Goal: Task Accomplishment & Management: Use online tool/utility

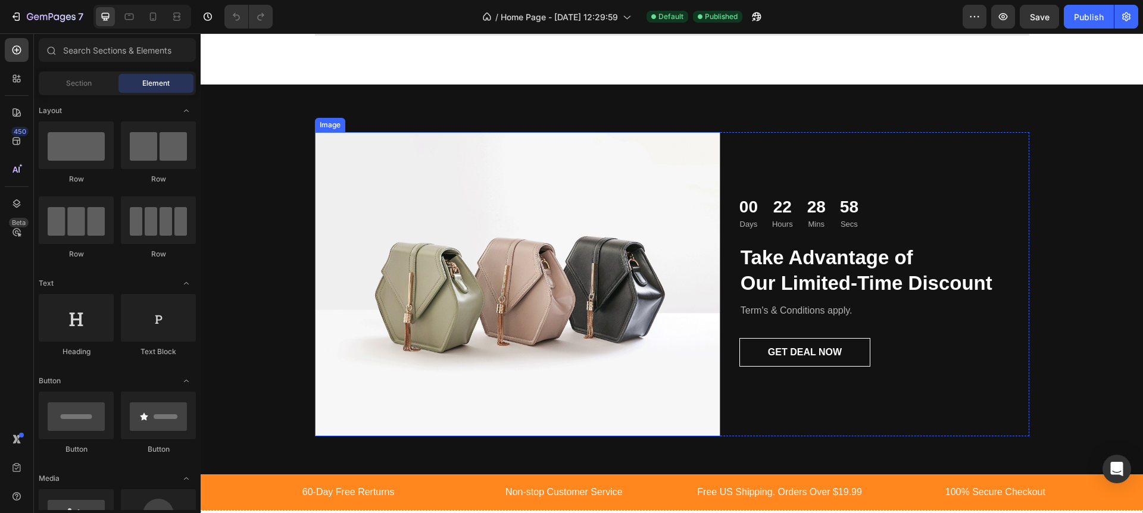
click at [532, 196] on img at bounding box center [517, 284] width 405 height 304
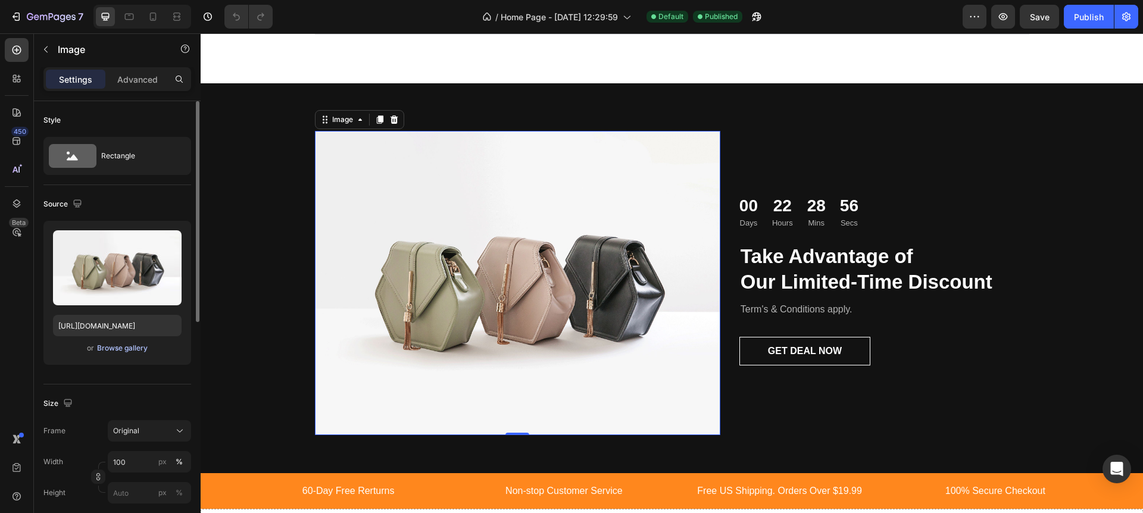
click at [117, 346] on div "Browse gallery" at bounding box center [122, 348] width 51 height 11
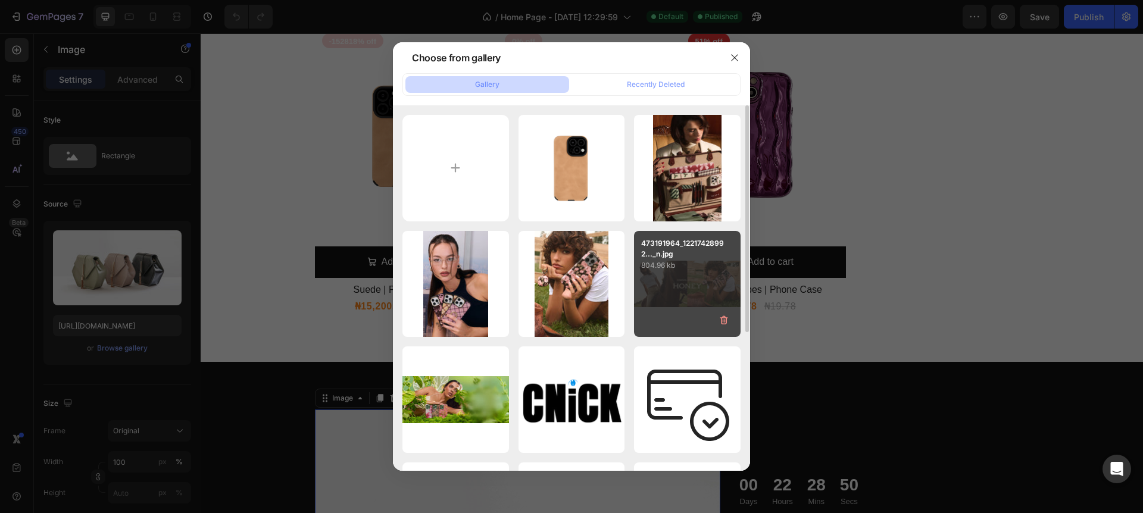
click at [707, 287] on div "473191964_12217428992..._n.jpg 804.96 kb" at bounding box center [687, 284] width 107 height 107
type input "[URL][DOMAIN_NAME]"
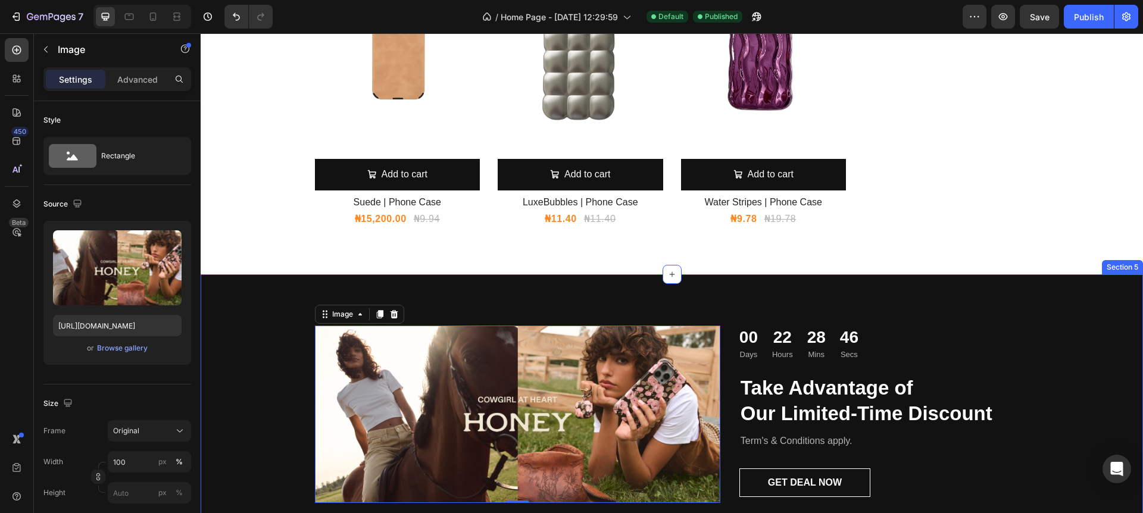
scroll to position [1099, 0]
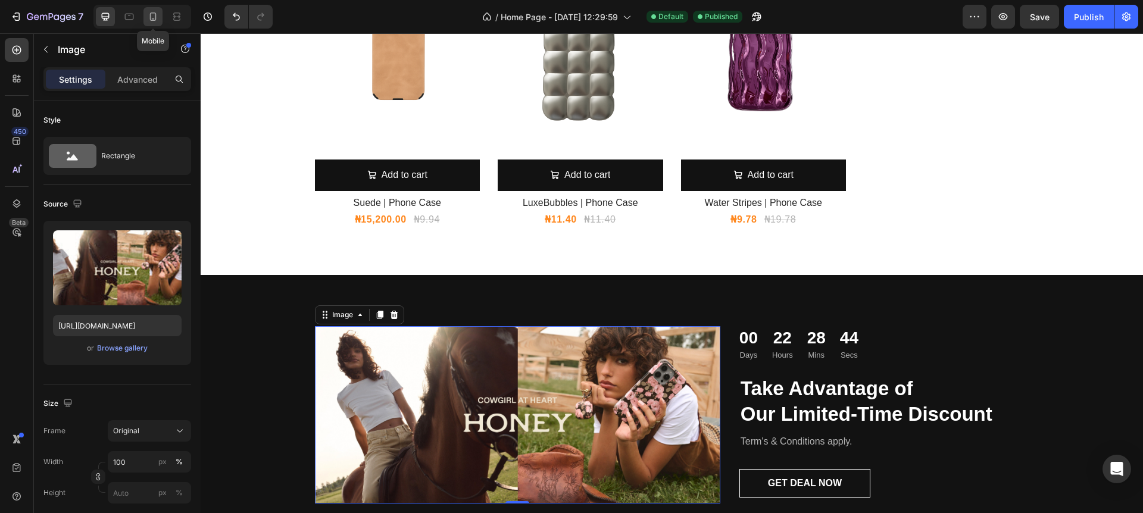
click at [151, 16] on icon at bounding box center [153, 17] width 12 height 12
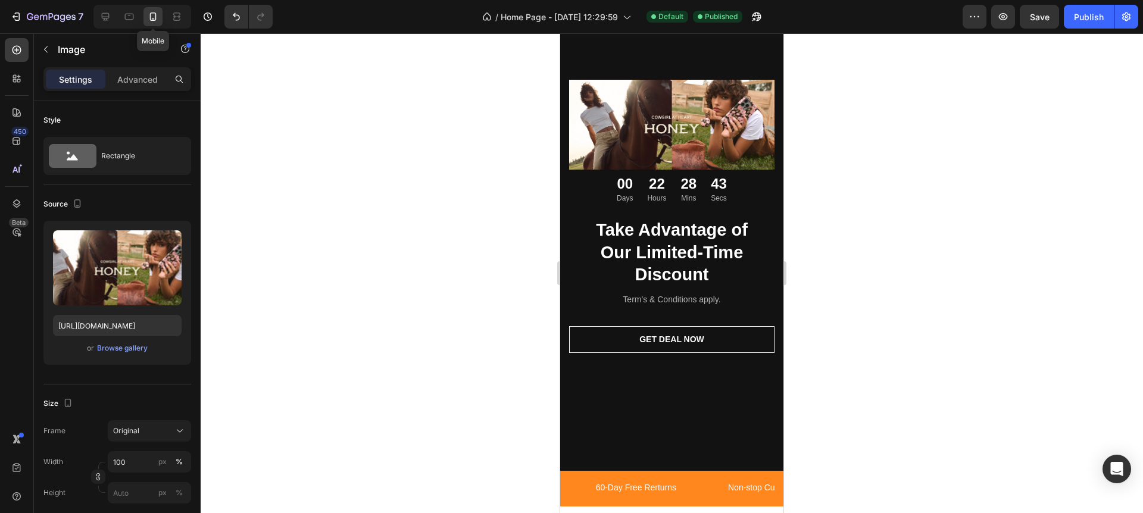
scroll to position [1410, 0]
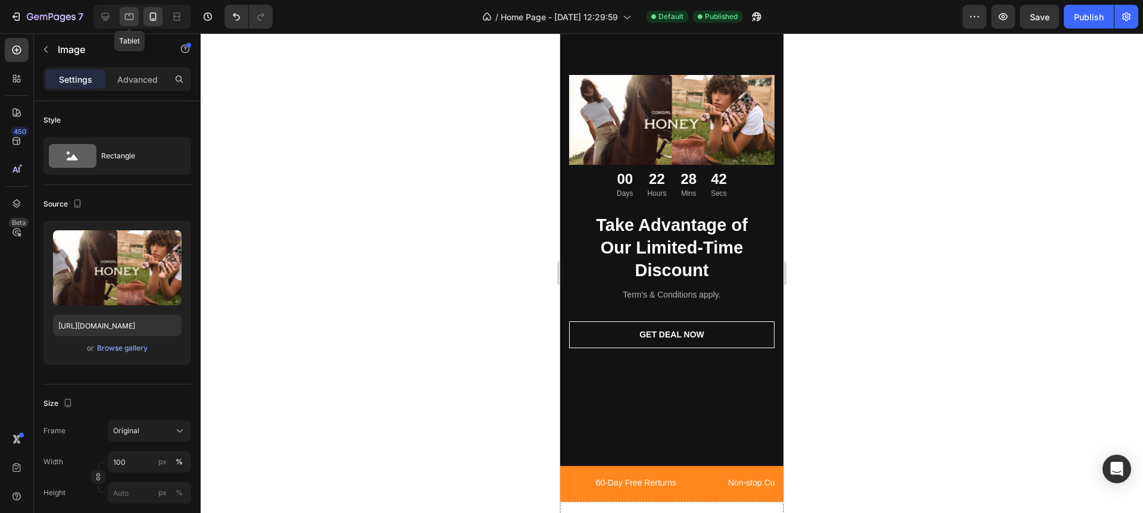
click at [132, 17] on icon at bounding box center [129, 17] width 12 height 12
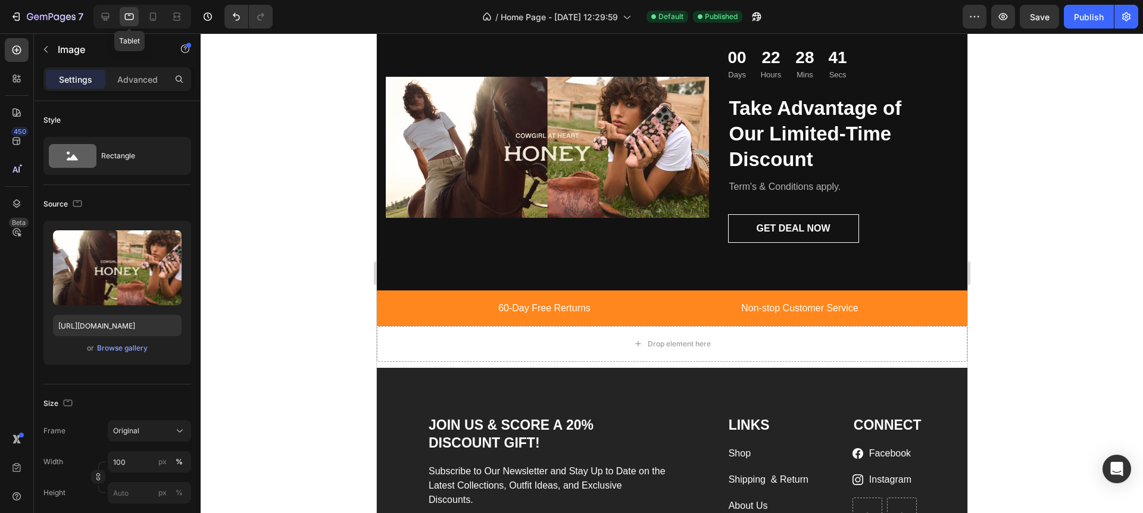
scroll to position [1445, 0]
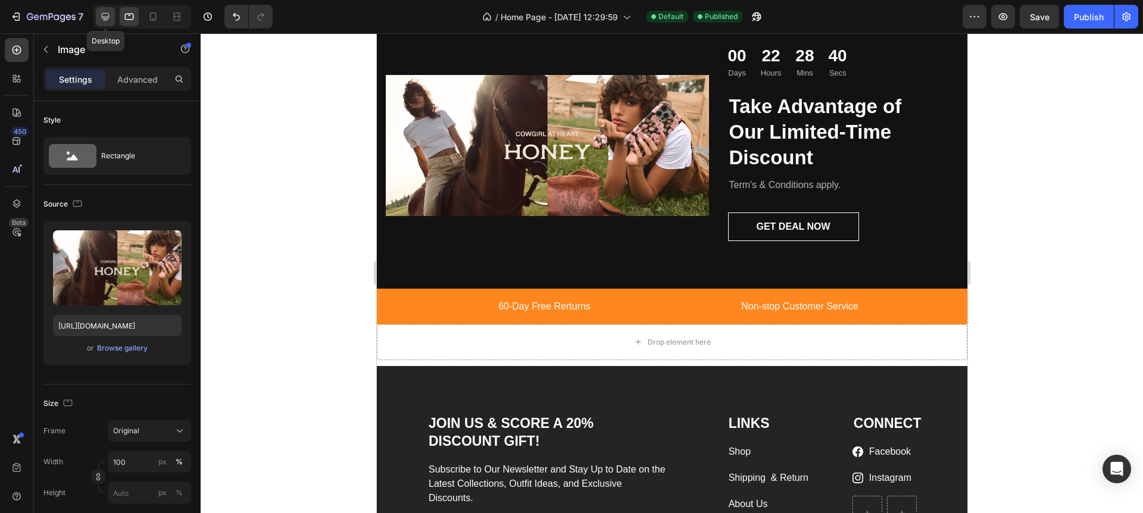
click at [114, 18] on div at bounding box center [105, 16] width 19 height 19
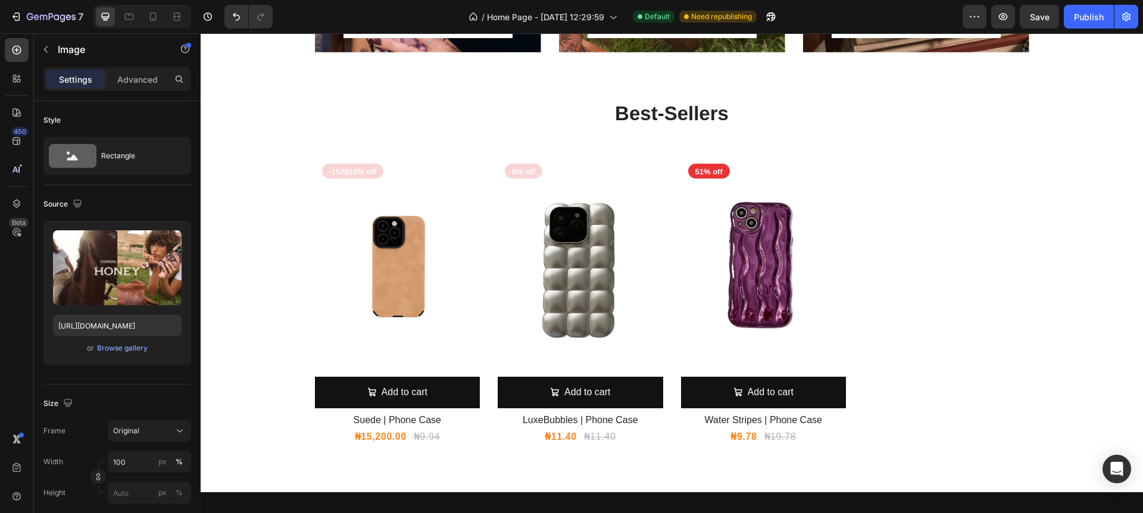
scroll to position [880, 0]
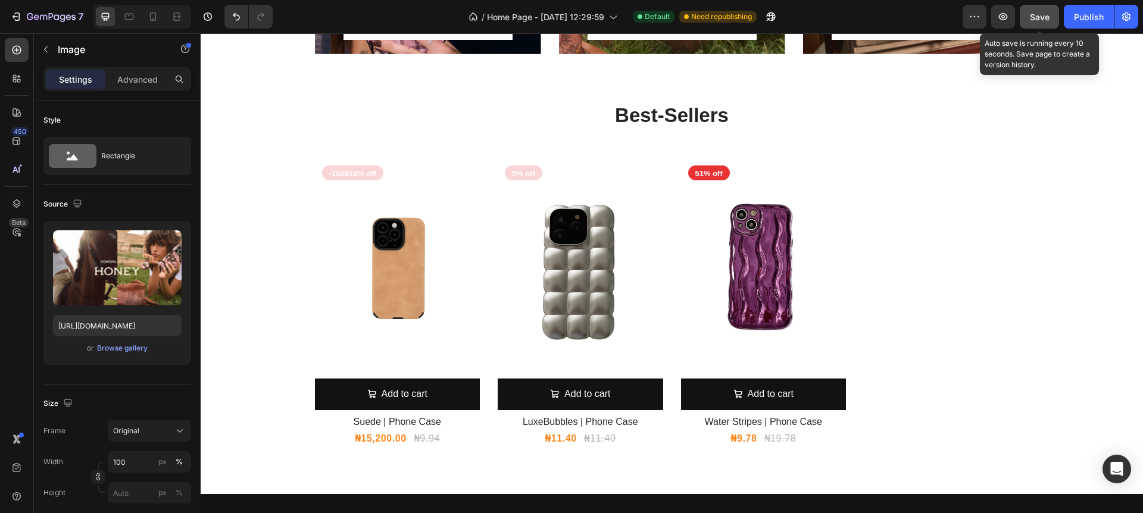
click at [1039, 20] on span "Save" at bounding box center [1040, 17] width 20 height 10
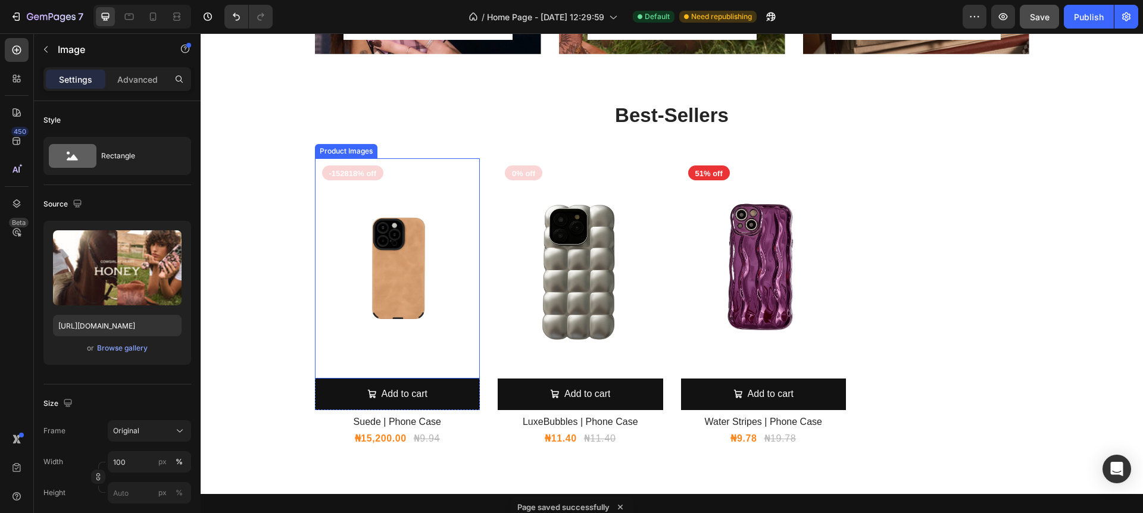
click at [402, 276] on img at bounding box center [397, 268] width 165 height 220
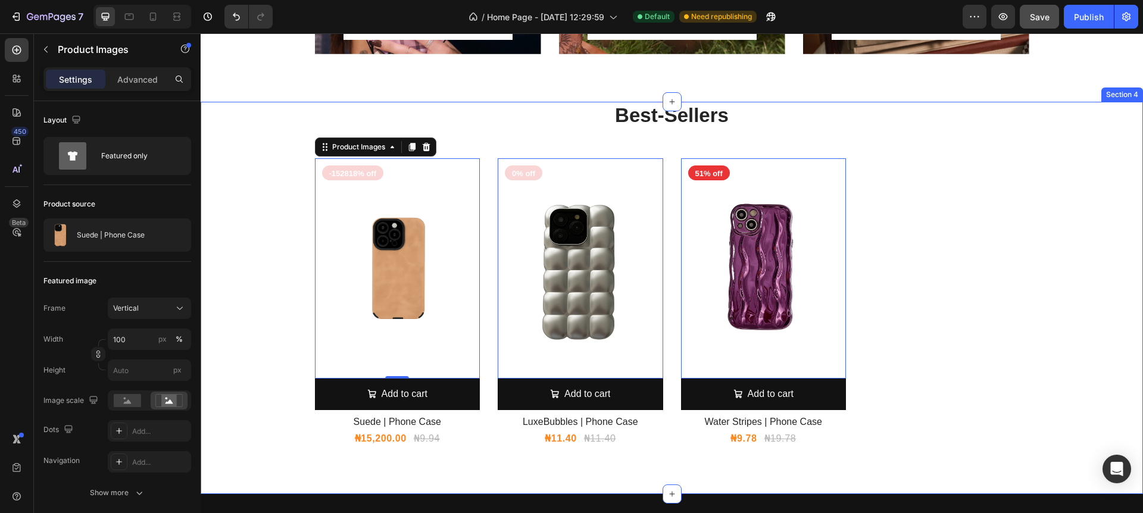
click at [281, 202] on div "Best-Sellers Heading Product Images 0 Add to cart Add to Cart -152818% off Prod…" at bounding box center [672, 274] width 924 height 345
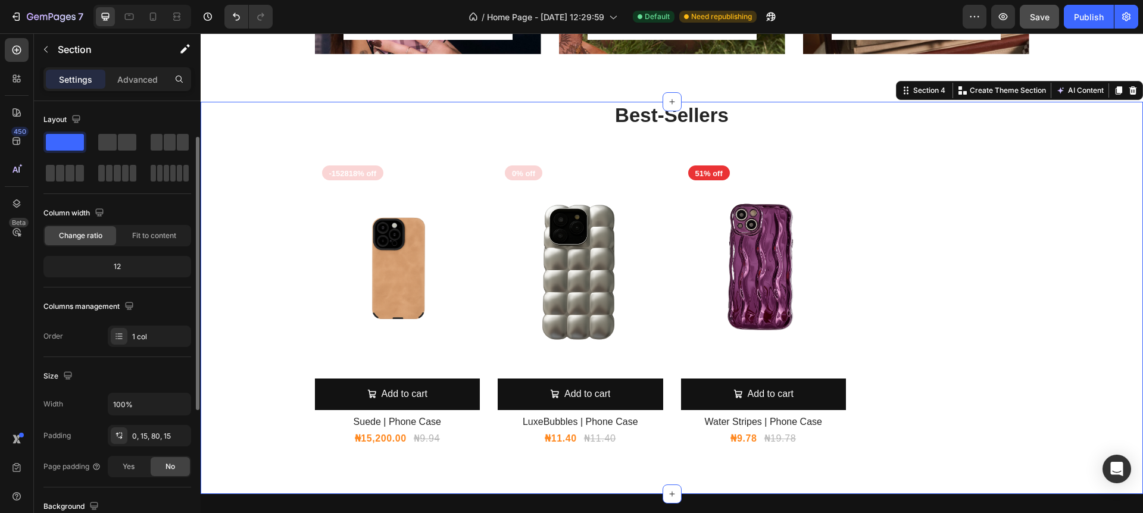
scroll to position [0, 0]
click at [153, 240] on span "Fit to content" at bounding box center [154, 236] width 44 height 11
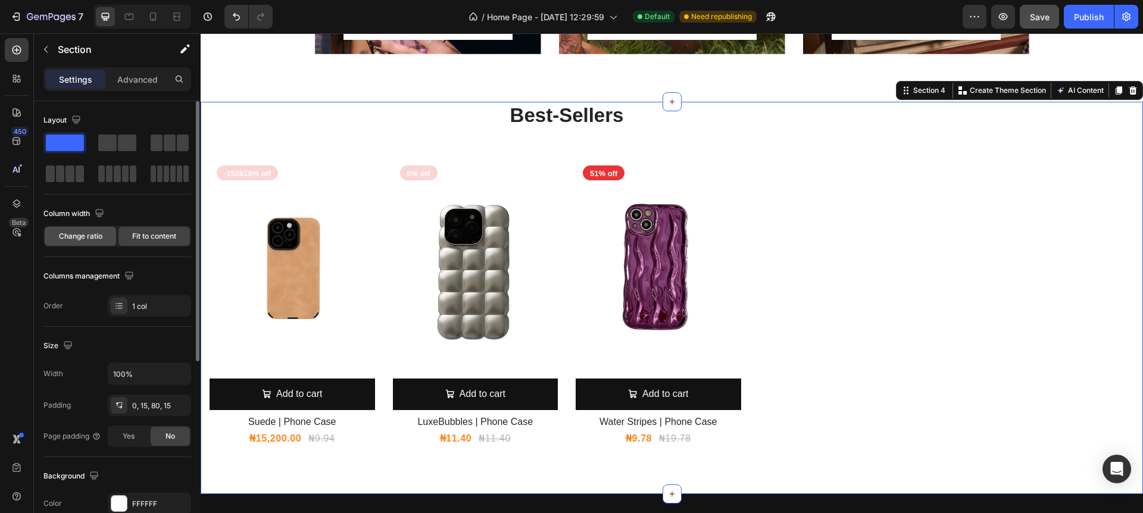
drag, startPoint x: 104, startPoint y: 236, endPoint x: 113, endPoint y: 235, distance: 9.0
click at [104, 236] on div "Change ratio" at bounding box center [80, 236] width 71 height 19
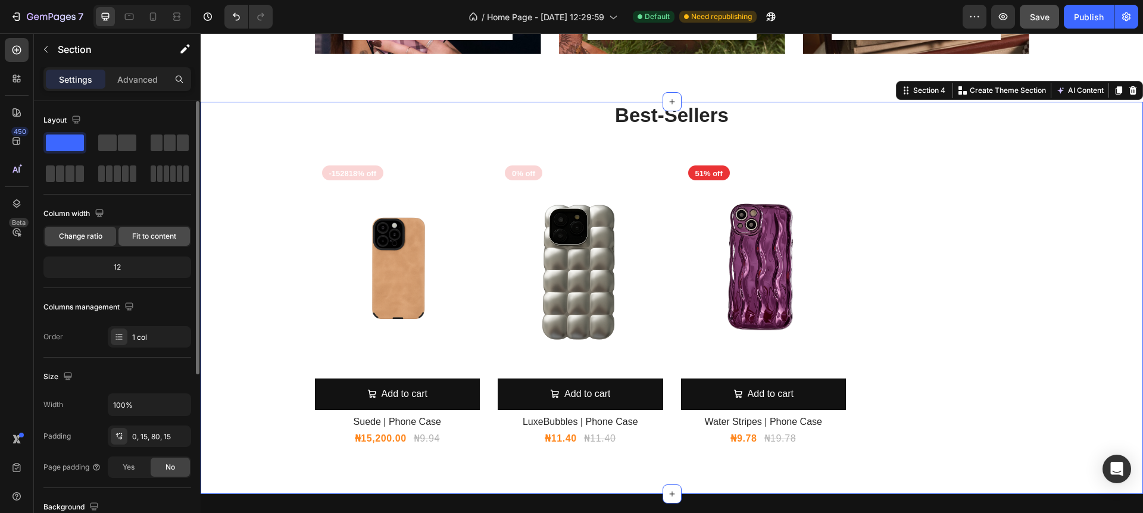
click at [154, 237] on span "Fit to content" at bounding box center [154, 236] width 44 height 11
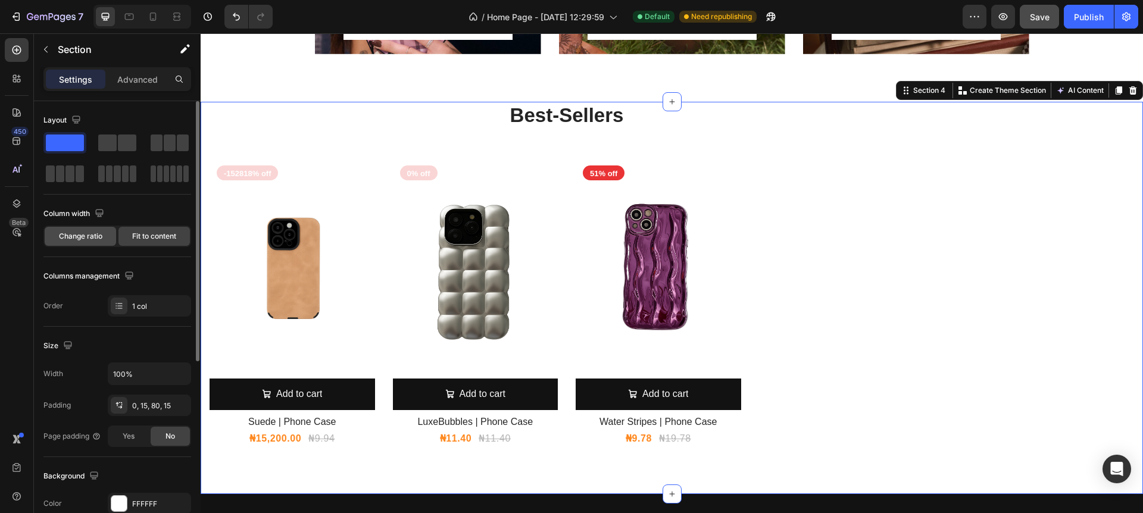
click at [71, 238] on span "Change ratio" at bounding box center [80, 236] width 43 height 11
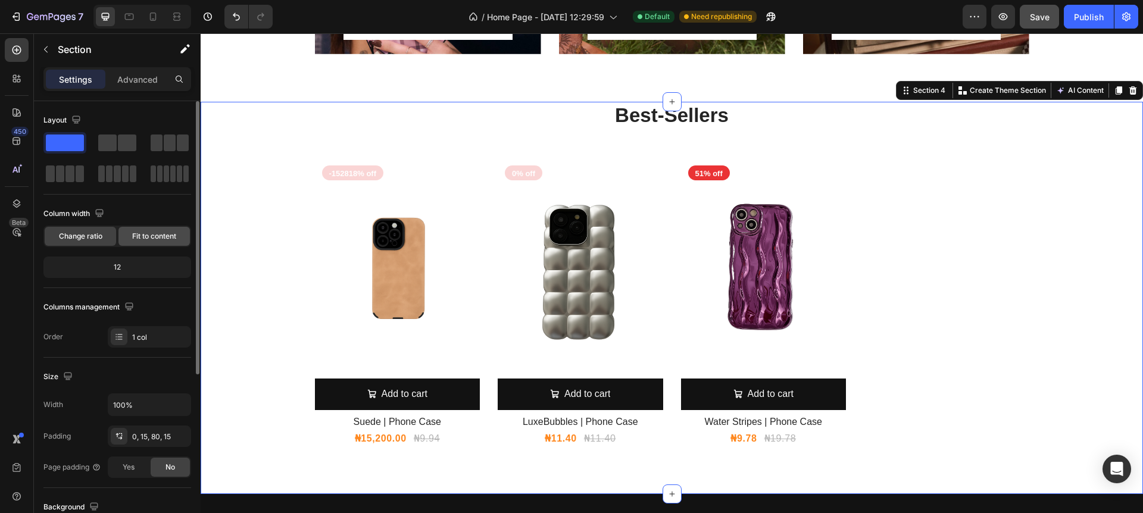
click at [148, 237] on span "Fit to content" at bounding box center [154, 236] width 44 height 11
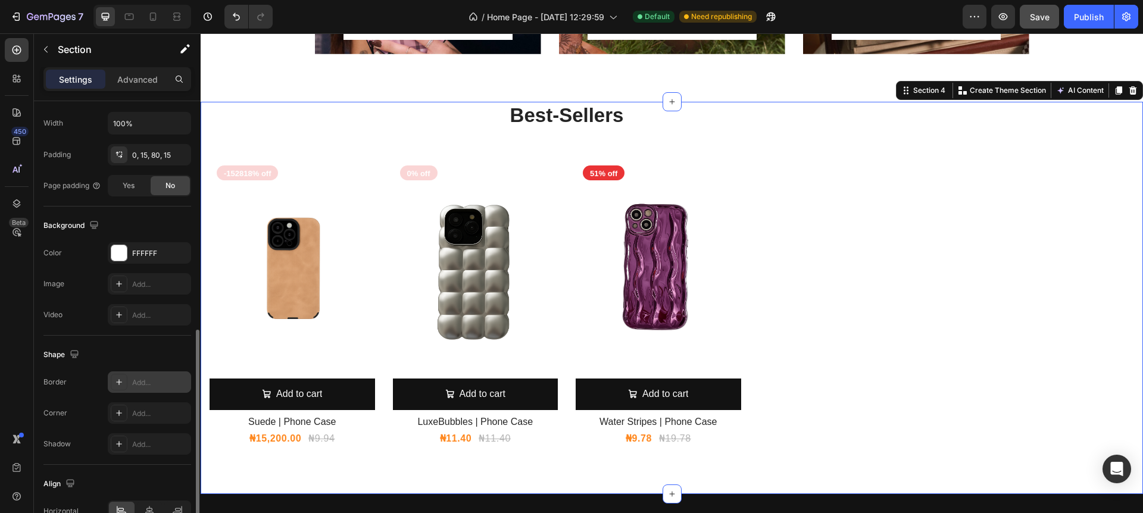
scroll to position [317, 0]
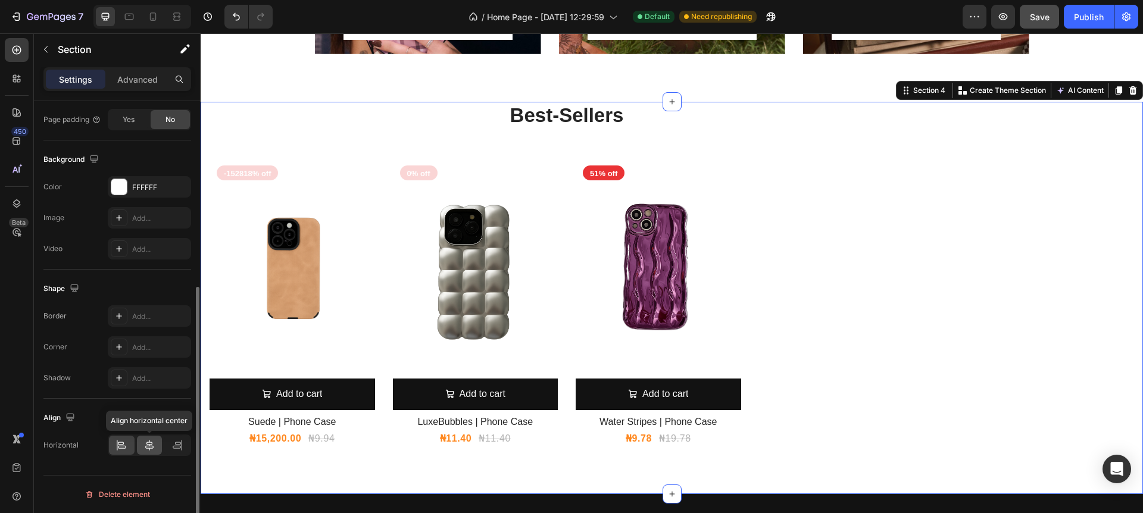
click at [151, 445] on icon at bounding box center [149, 445] width 8 height 11
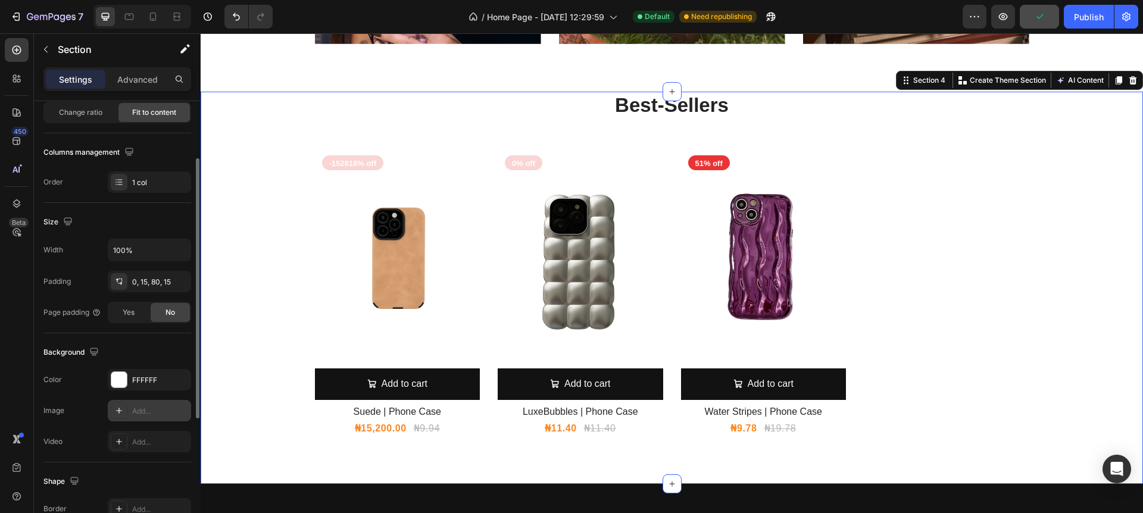
scroll to position [0, 0]
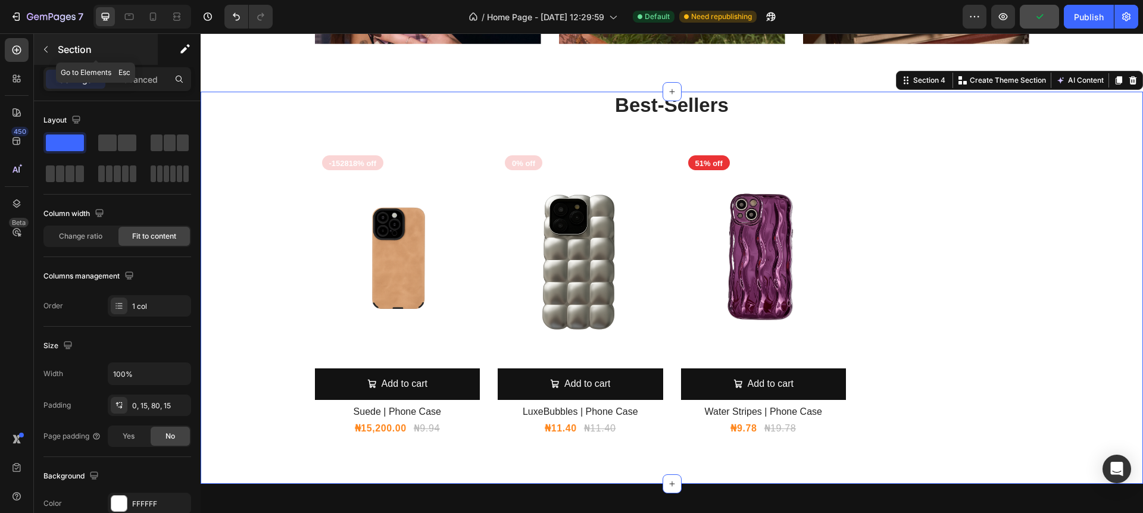
click at [46, 48] on icon "button" at bounding box center [46, 50] width 10 height 10
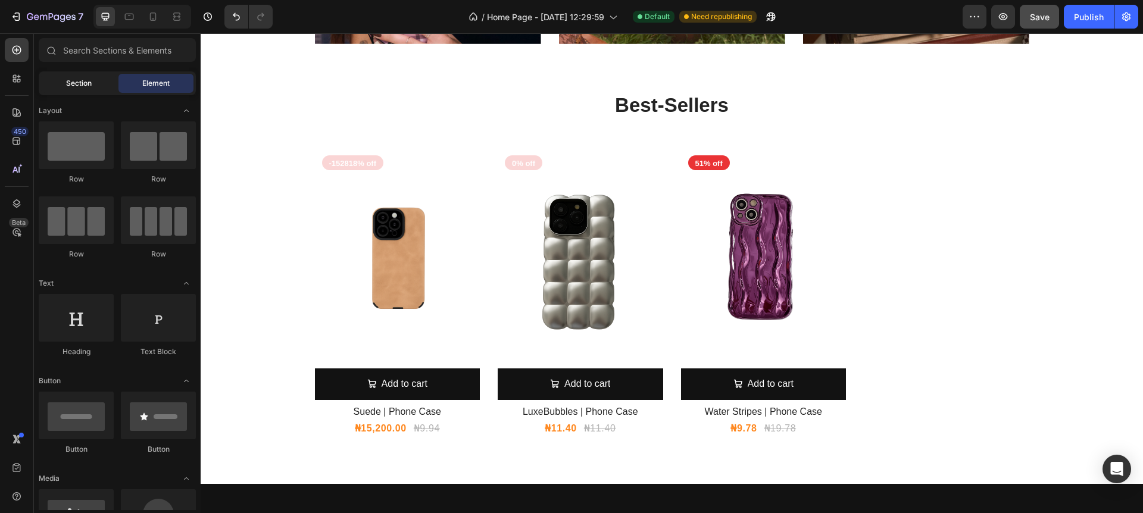
click at [73, 85] on span "Section" at bounding box center [79, 83] width 26 height 11
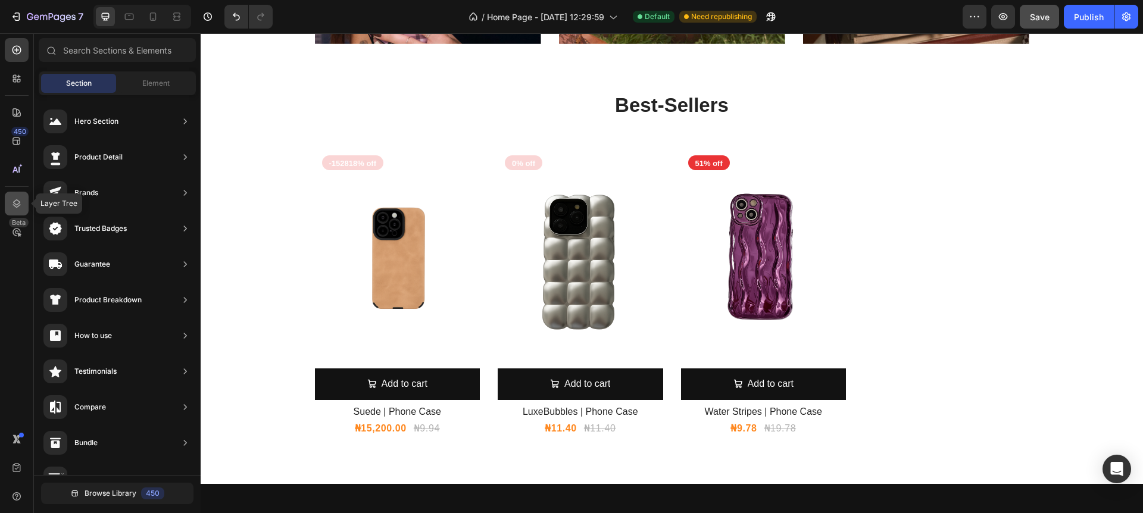
click at [16, 202] on icon at bounding box center [17, 204] width 12 height 12
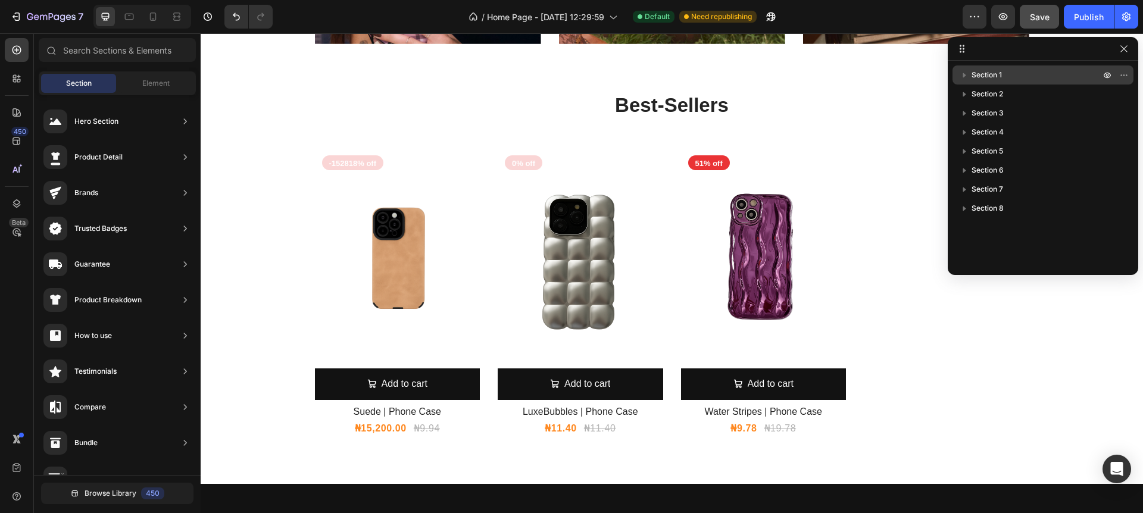
click at [965, 73] on icon "button" at bounding box center [964, 75] width 12 height 12
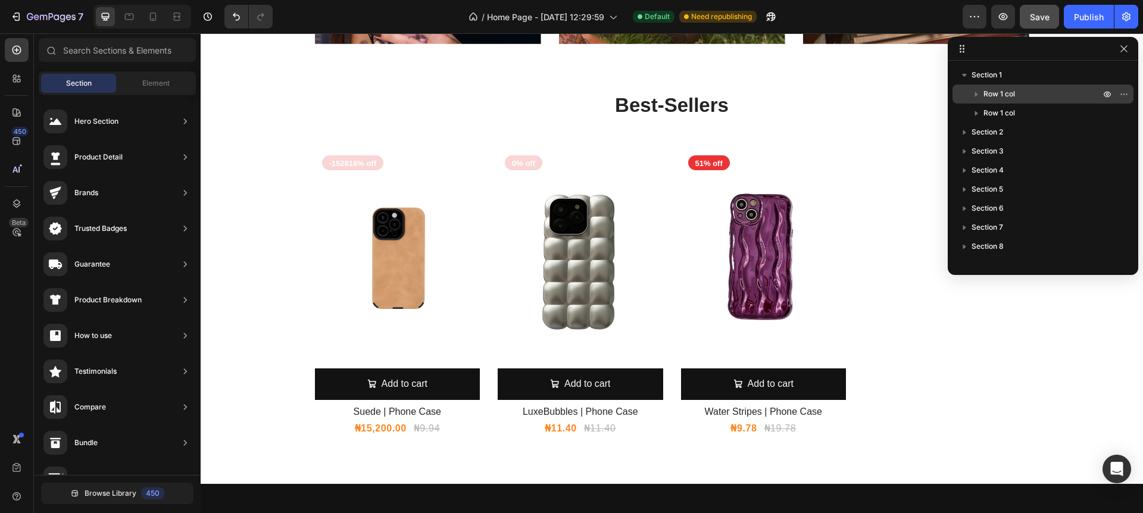
click at [998, 95] on span "Row 1 col" at bounding box center [999, 94] width 32 height 12
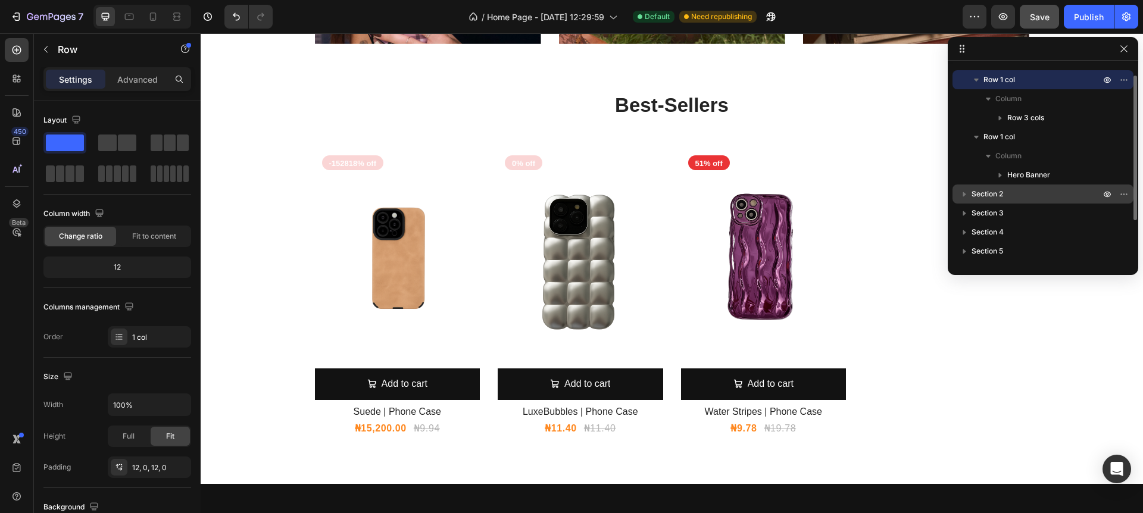
scroll to position [14, 0]
click at [993, 195] on span "Section 2" at bounding box center [987, 195] width 32 height 12
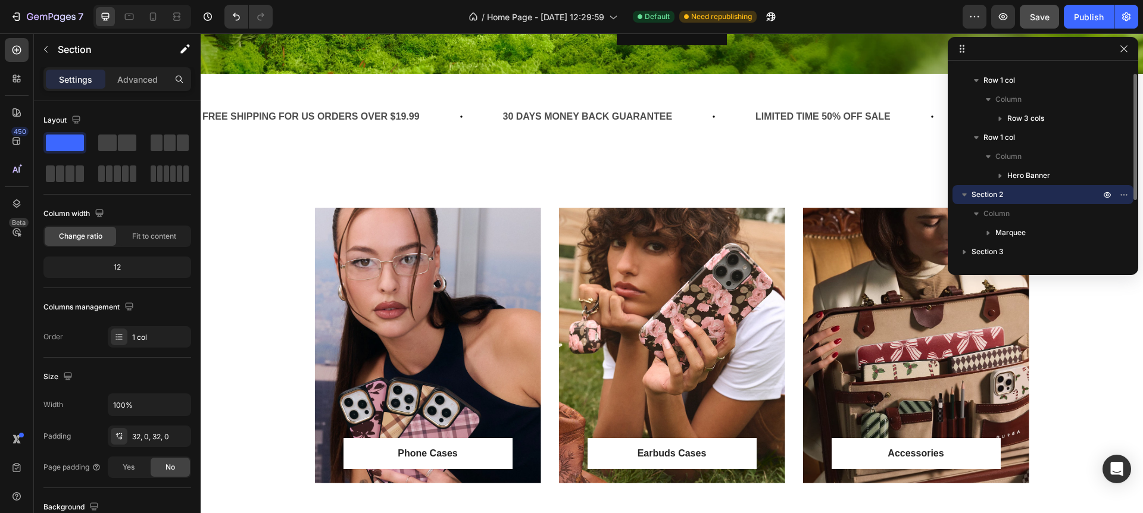
scroll to position [449, 0]
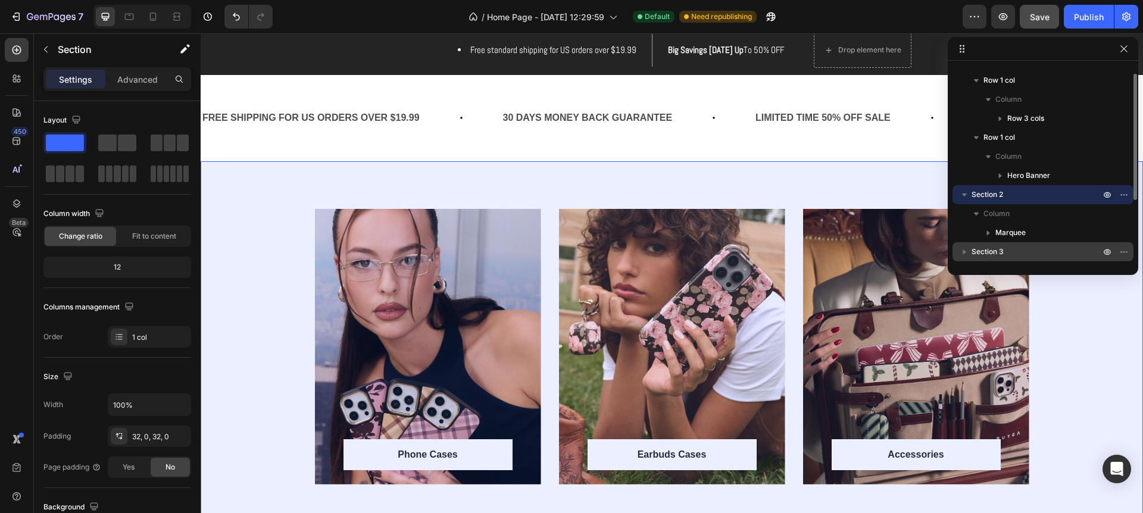
click at [984, 255] on span "Section 3" at bounding box center [987, 252] width 32 height 12
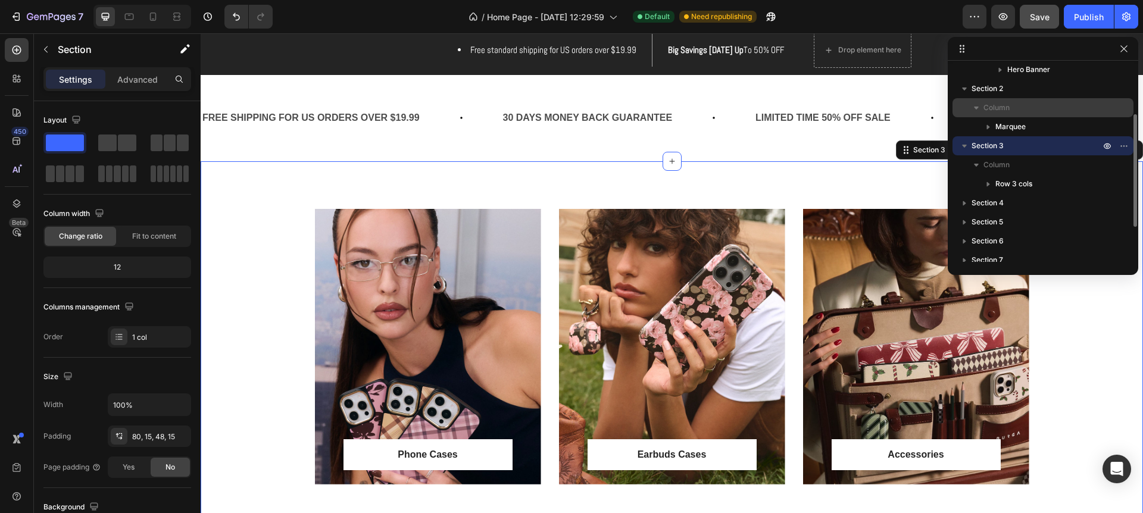
scroll to position [126, 0]
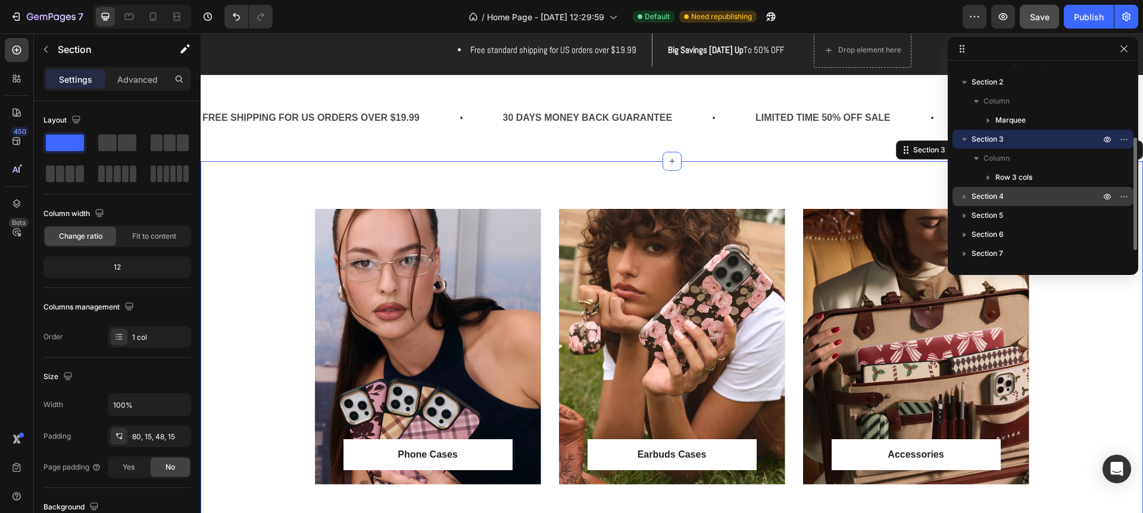
click at [999, 193] on span "Section 4" at bounding box center [987, 196] width 32 height 12
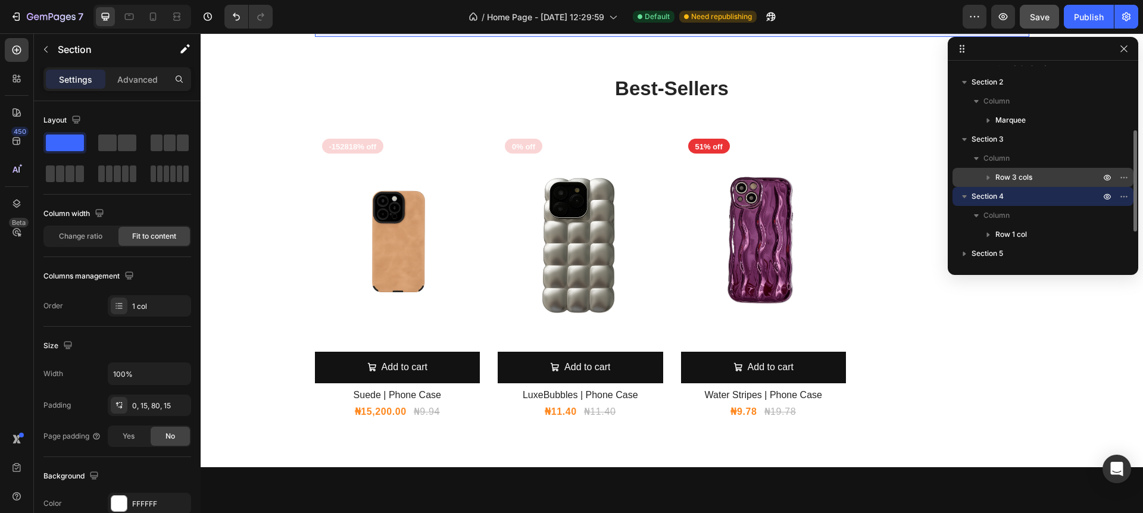
scroll to position [135, 0]
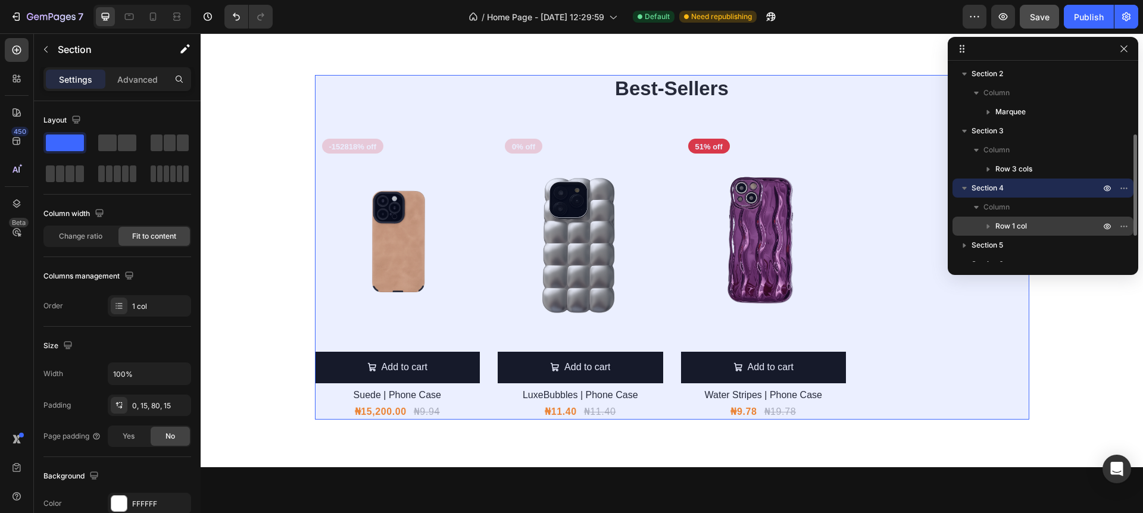
click at [987, 225] on icon "button" at bounding box center [988, 226] width 3 height 5
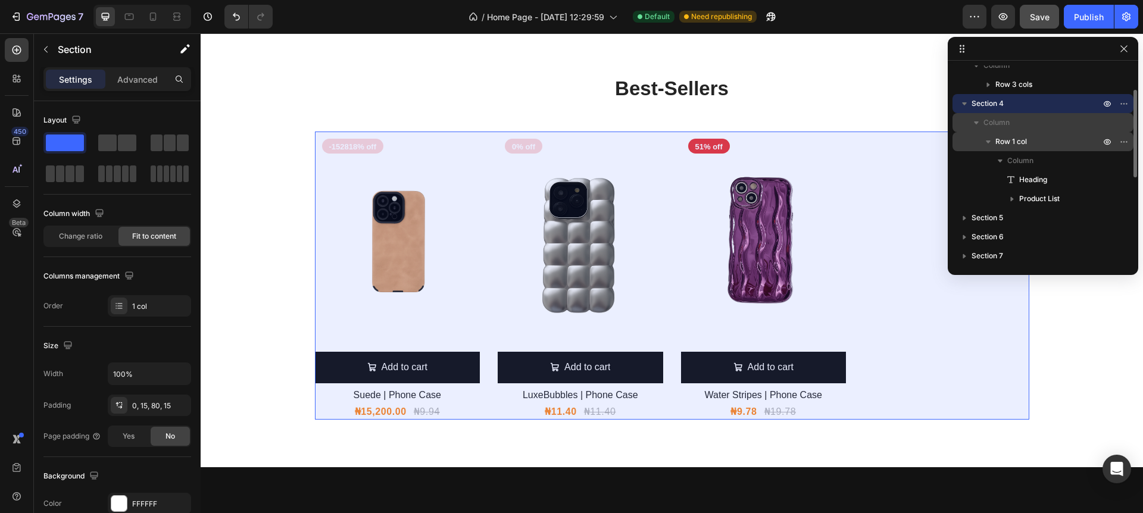
scroll to position [221, 0]
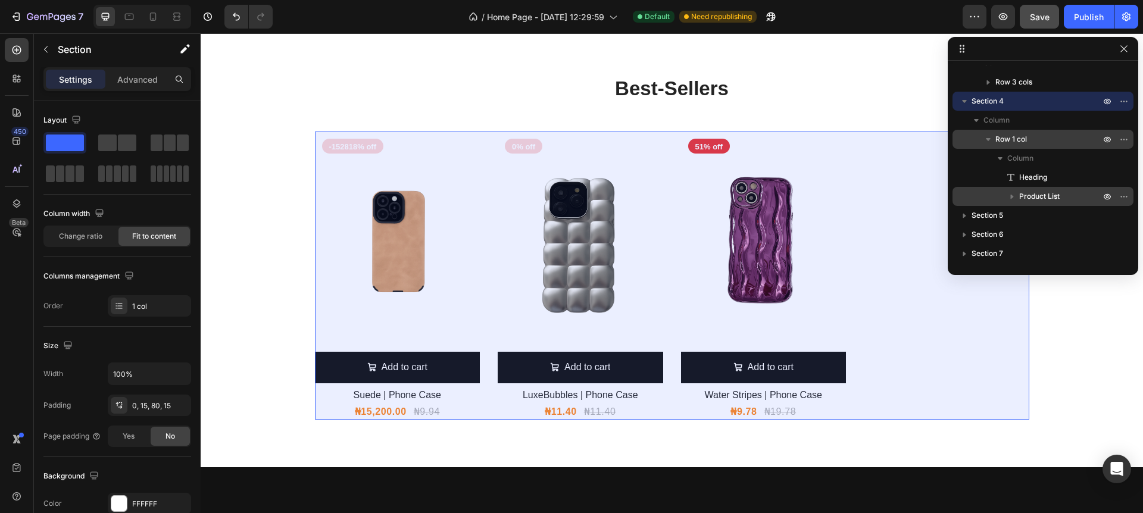
click at [1012, 195] on icon "button" at bounding box center [1012, 196] width 12 height 12
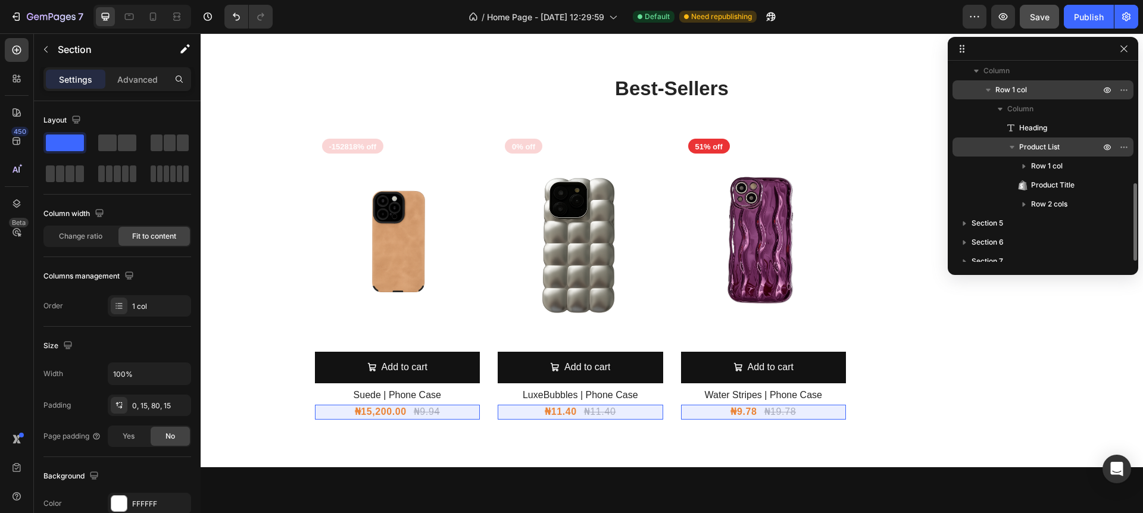
scroll to position [266, 0]
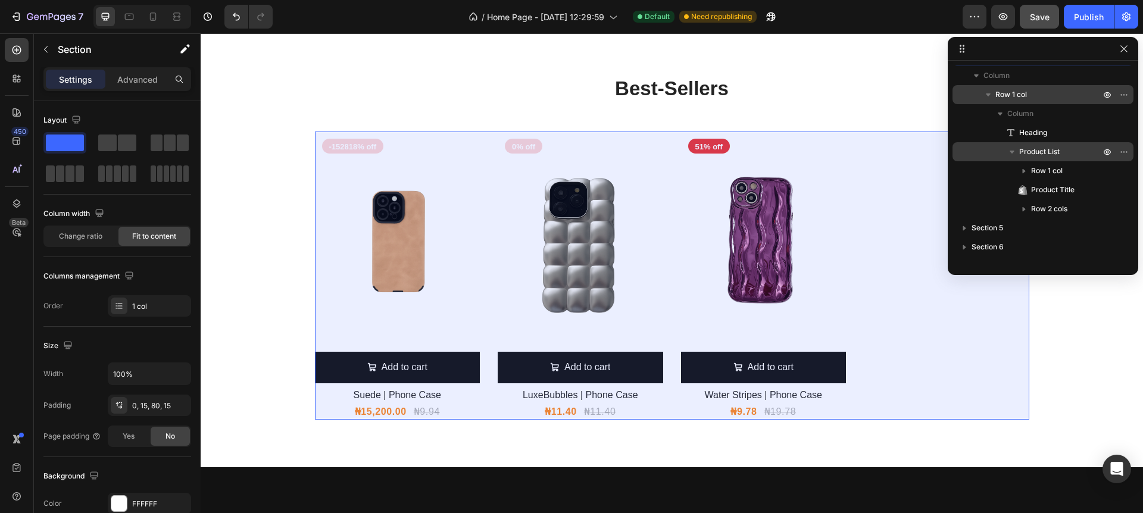
click at [1032, 154] on span "Product List" at bounding box center [1039, 152] width 40 height 12
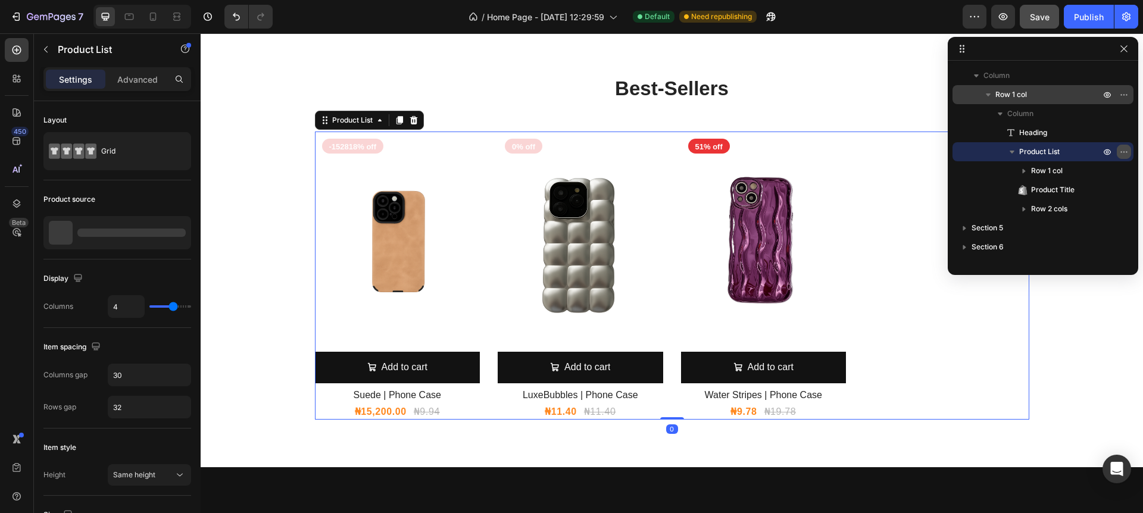
click at [1127, 151] on icon "button" at bounding box center [1124, 152] width 10 height 10
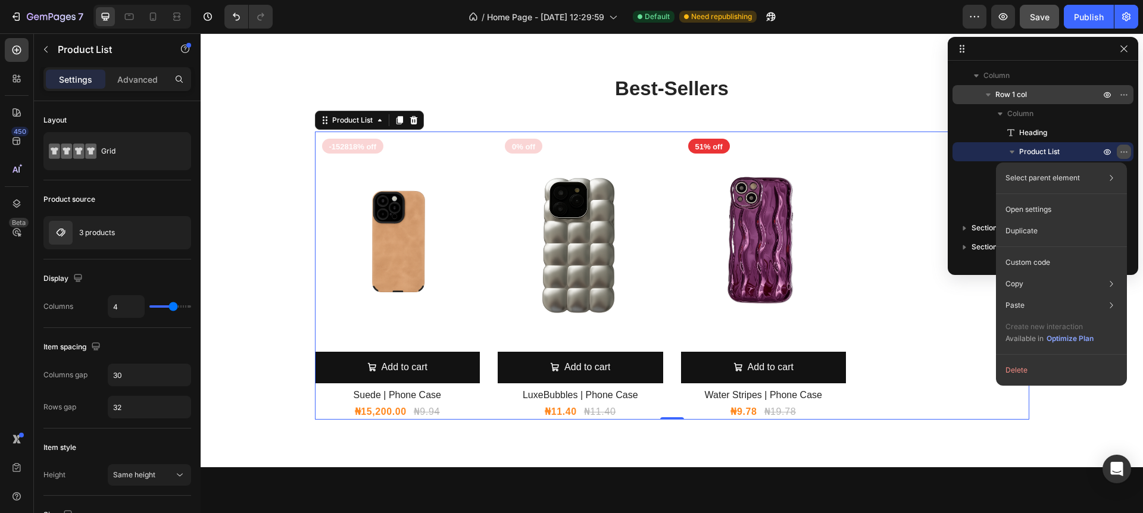
click at [1127, 151] on icon "button" at bounding box center [1124, 152] width 10 height 10
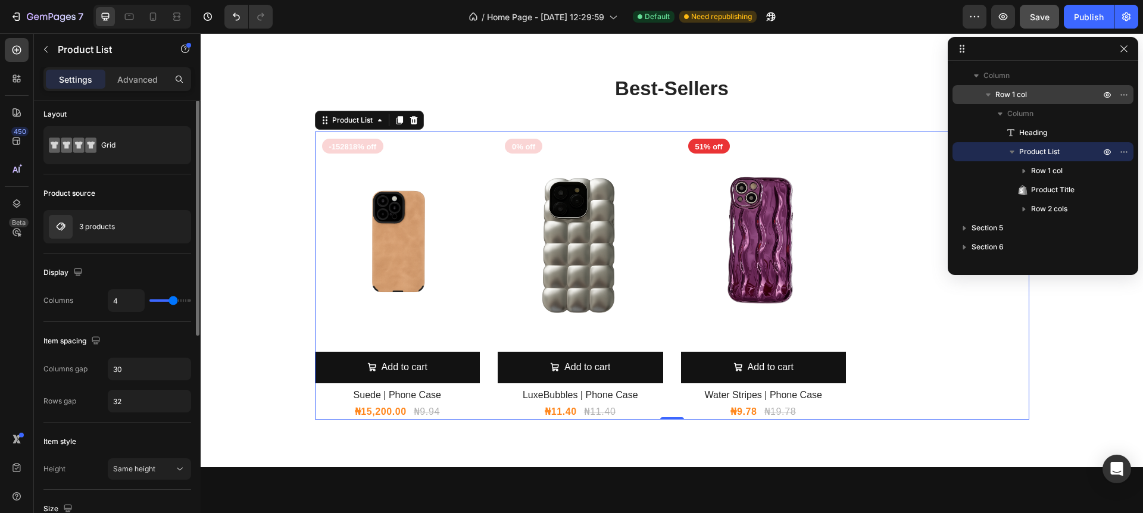
scroll to position [0, 0]
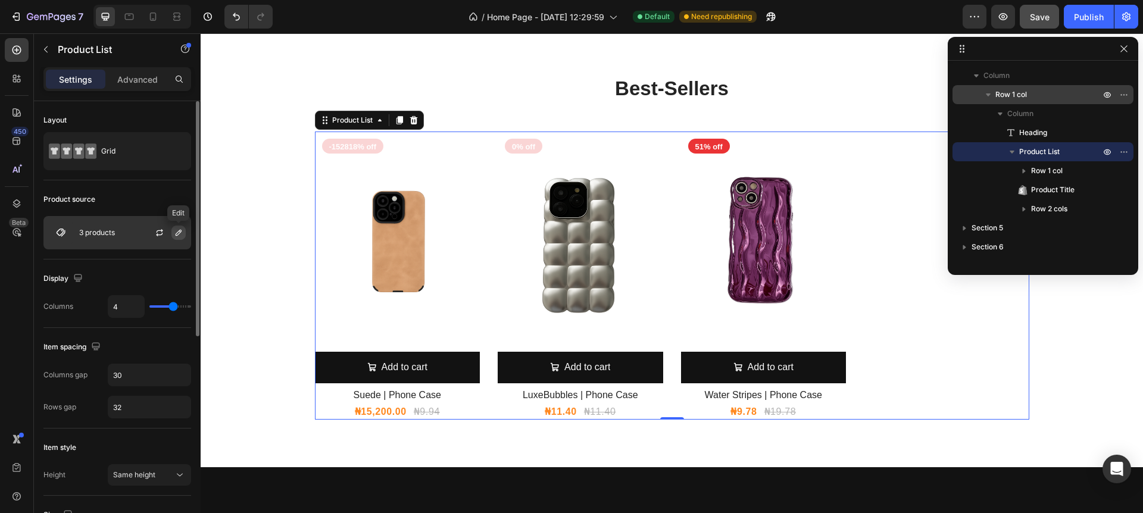
click at [173, 233] on button "button" at bounding box center [178, 233] width 14 height 14
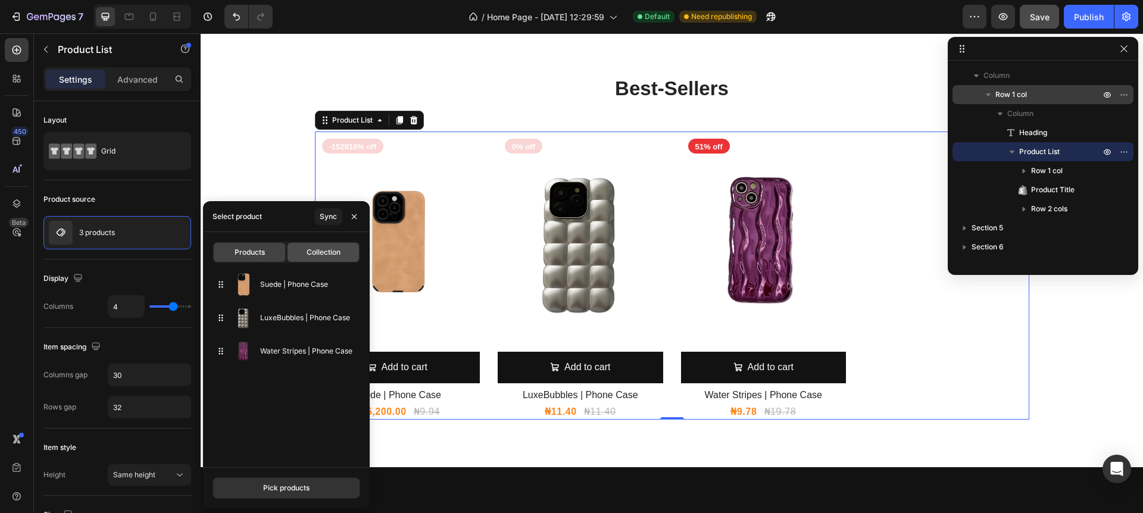
click at [321, 259] on div "Collection" at bounding box center [322, 252] width 71 height 19
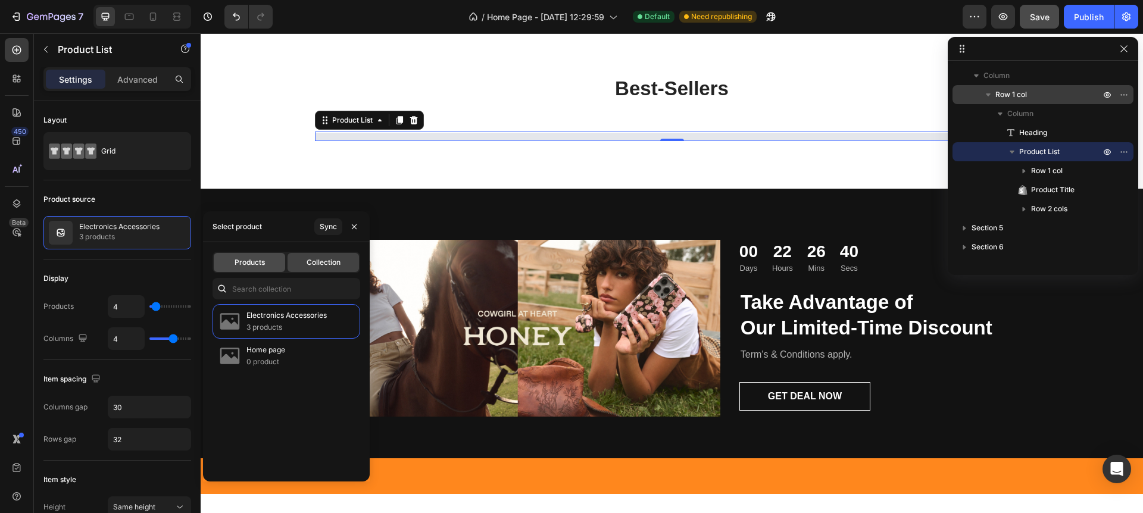
click at [261, 263] on span "Products" at bounding box center [250, 262] width 30 height 11
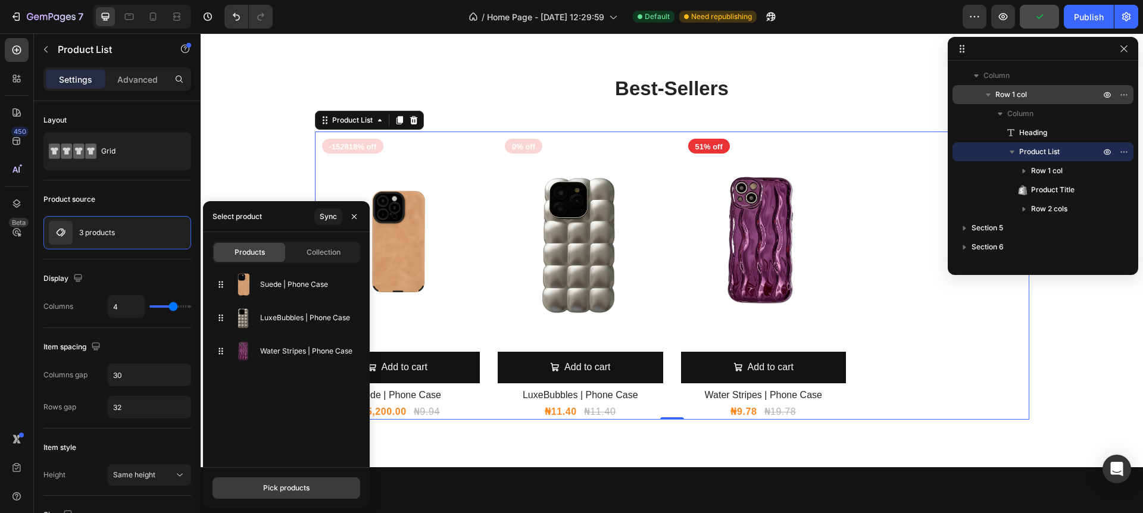
click at [298, 487] on div "Pick products" at bounding box center [286, 488] width 46 height 11
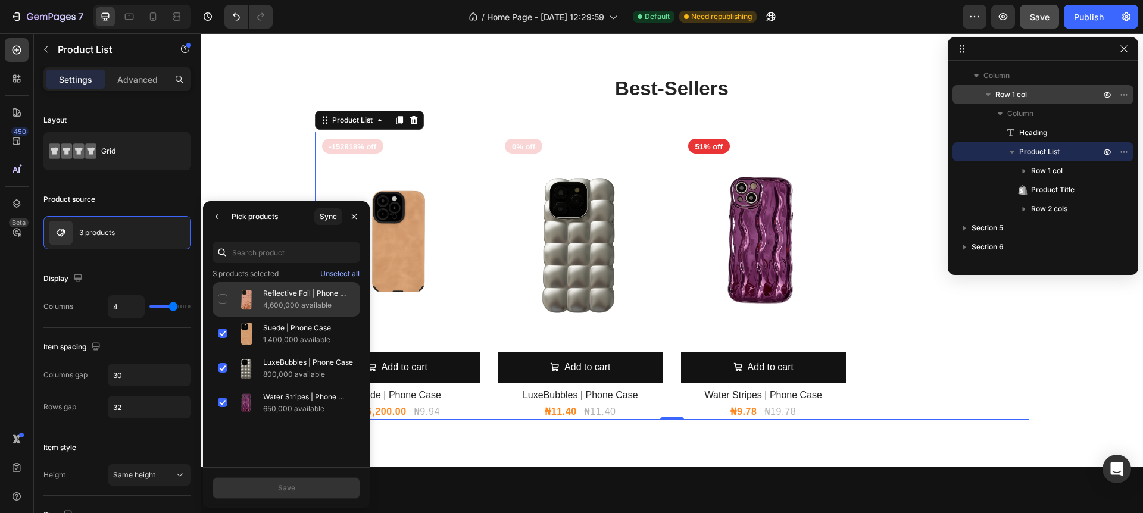
click at [223, 296] on div "Reflective Foil | Phone Case 4,600,000 available" at bounding box center [286, 299] width 148 height 35
click at [287, 490] on div "Save" at bounding box center [286, 488] width 17 height 11
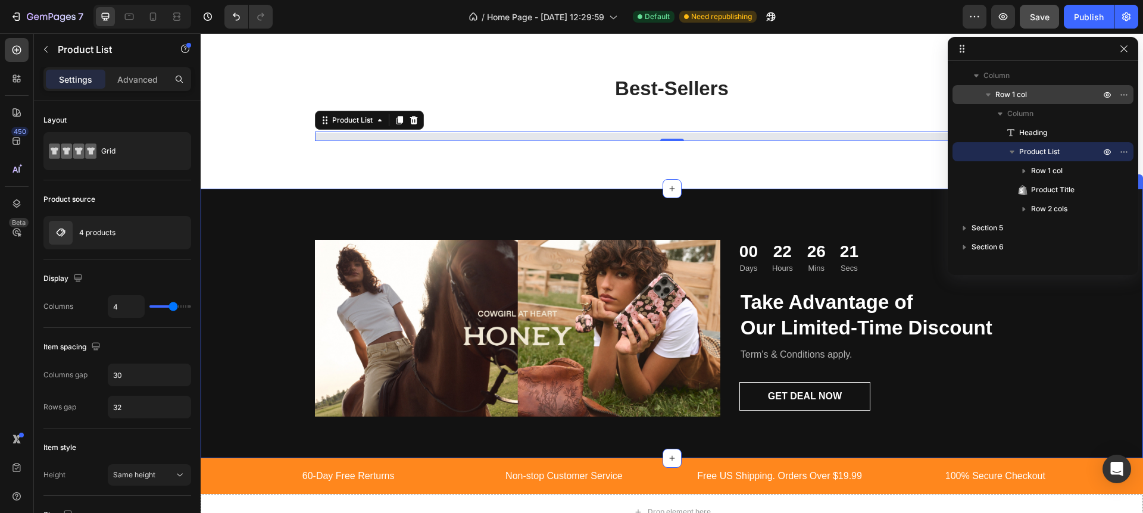
scroll to position [907, 0]
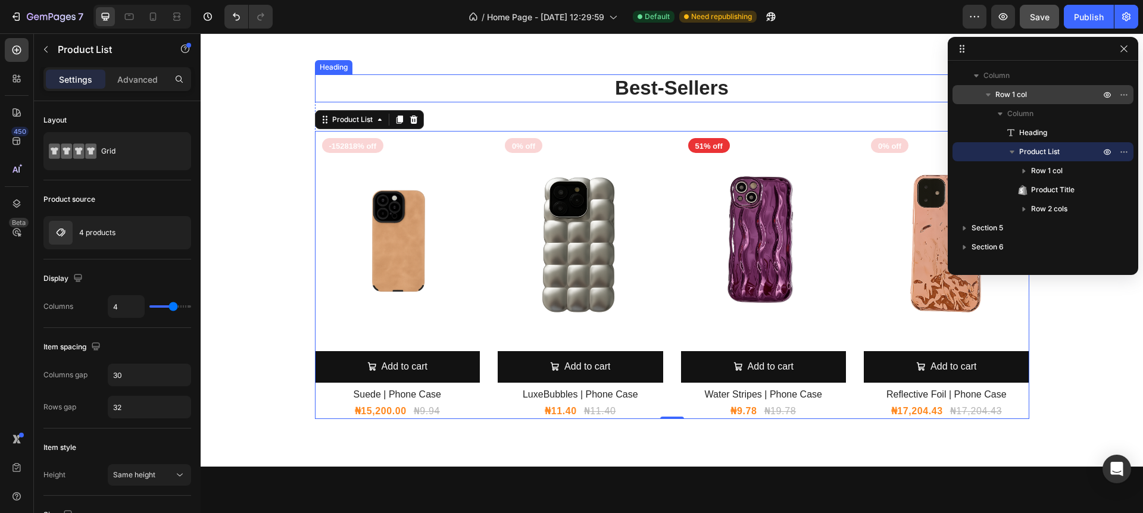
click at [675, 90] on h2 "Best-Sellers" at bounding box center [672, 88] width 714 height 28
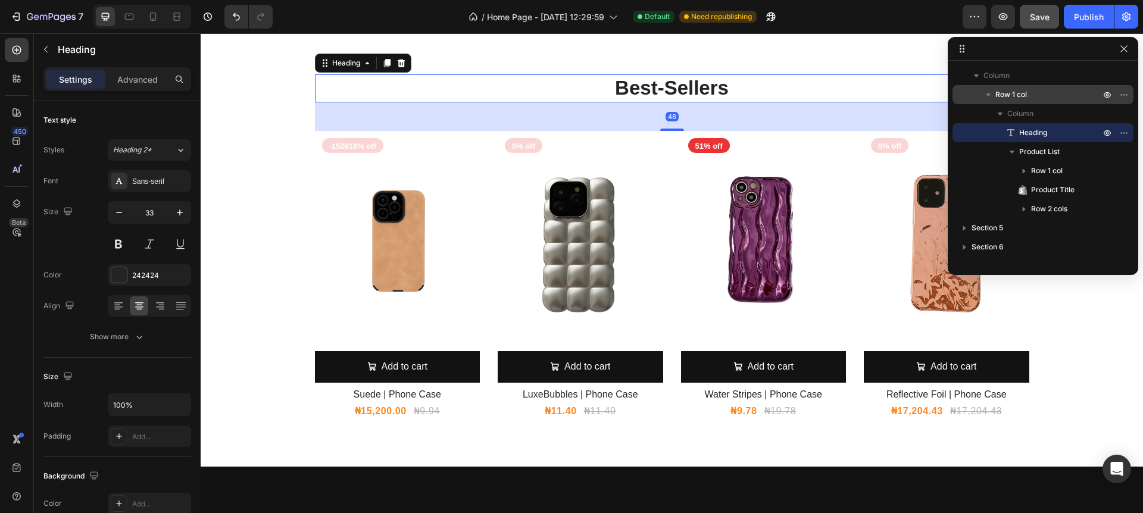
click at [709, 89] on h2 "Best-Sellers" at bounding box center [672, 88] width 714 height 28
click at [709, 89] on p "Best-Sellers" at bounding box center [672, 89] width 712 height 26
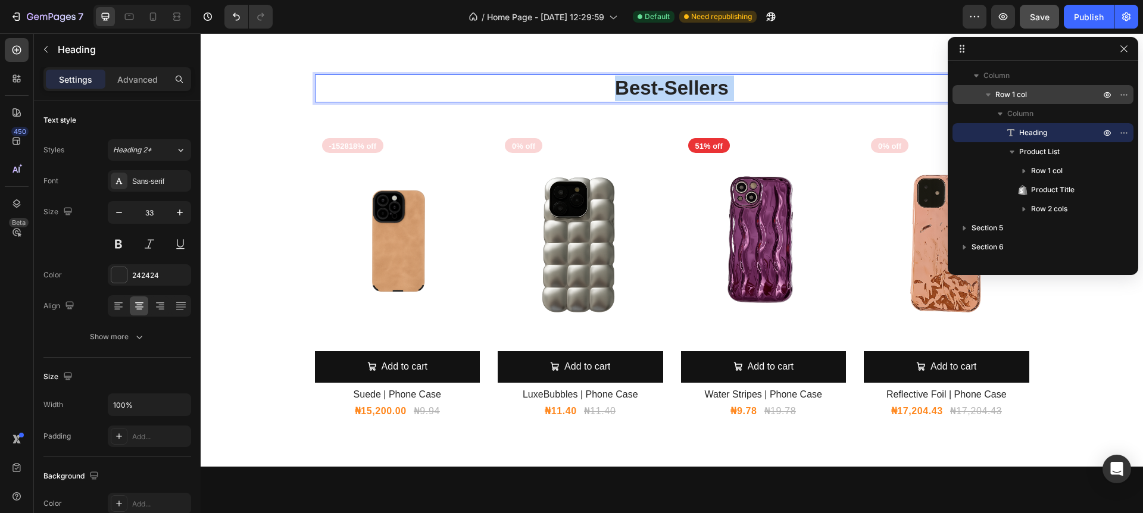
drag, startPoint x: 727, startPoint y: 90, endPoint x: 622, endPoint y: 87, distance: 105.4
click at [627, 87] on p "Best-Sellers" at bounding box center [672, 89] width 712 height 26
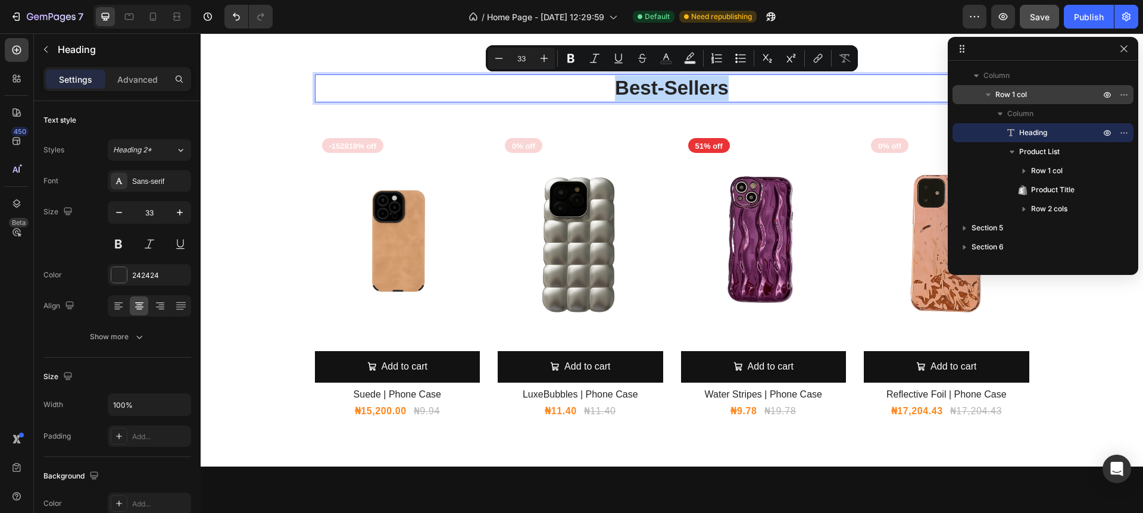
drag, startPoint x: 626, startPoint y: 88, endPoint x: 760, endPoint y: 95, distance: 134.7
click at [760, 95] on p "Best-Sellers" at bounding box center [672, 89] width 712 height 26
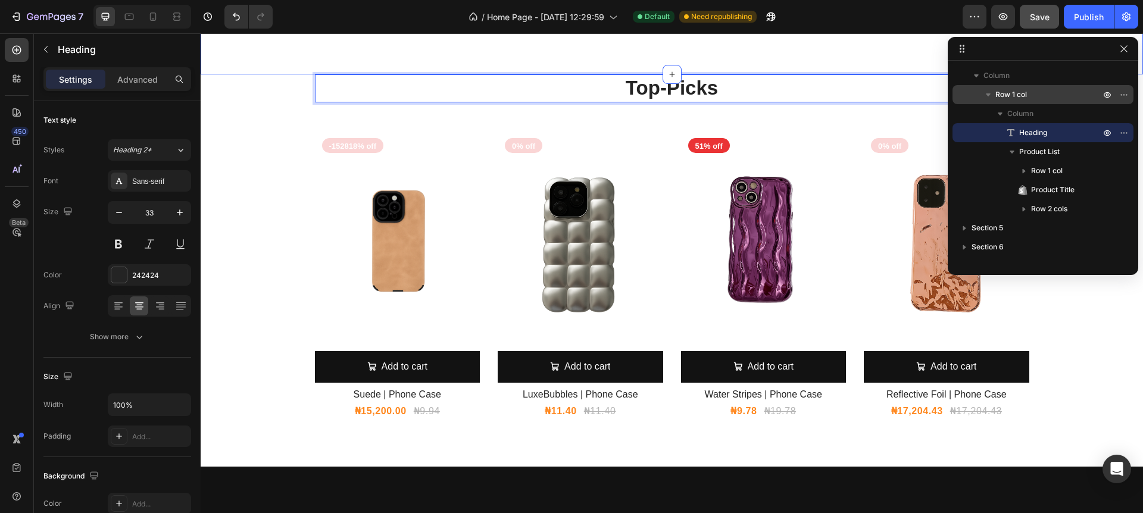
scroll to position [909, 0]
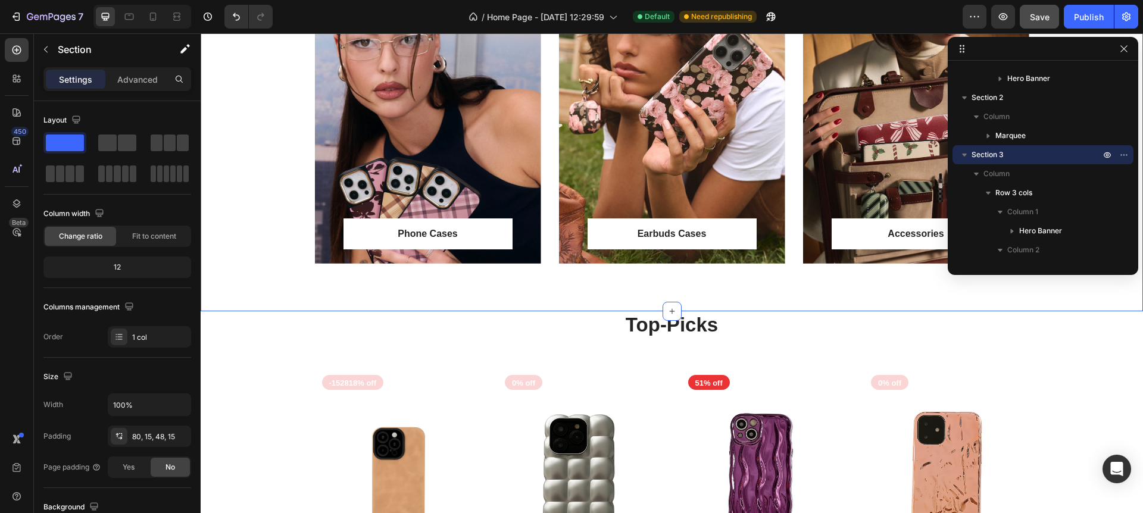
scroll to position [686, 0]
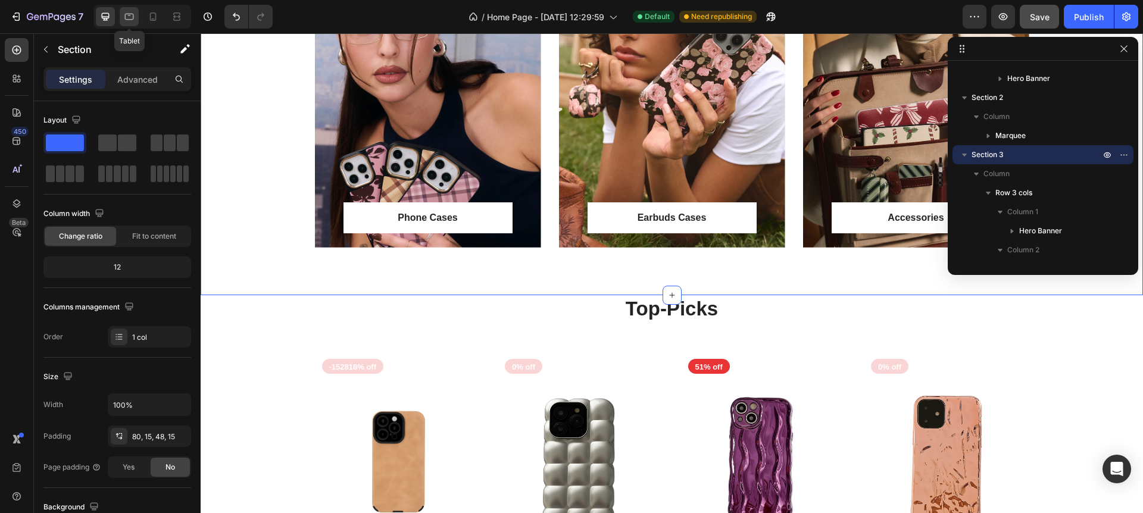
click at [136, 17] on div at bounding box center [129, 16] width 19 height 19
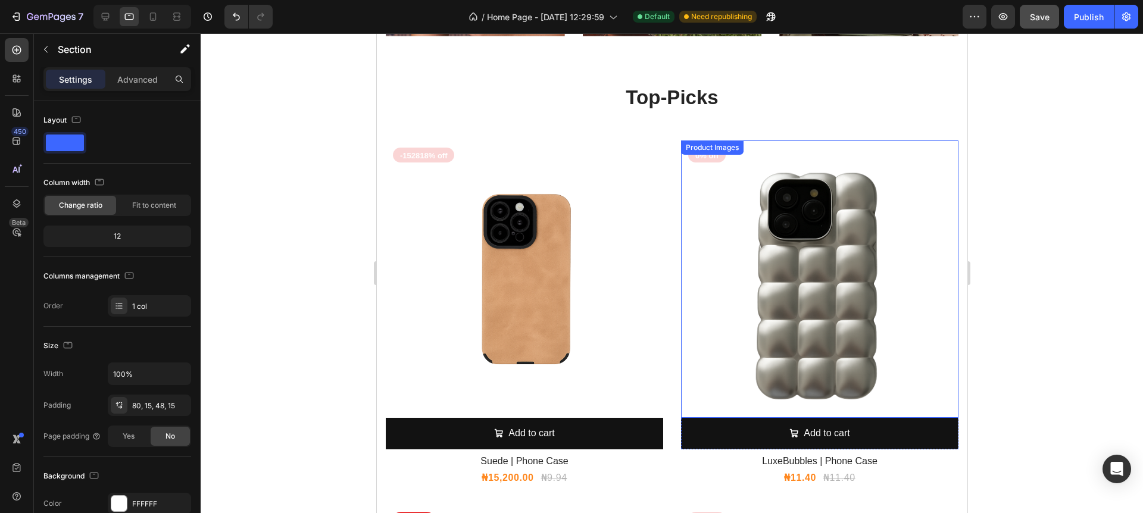
scroll to position [895, 0]
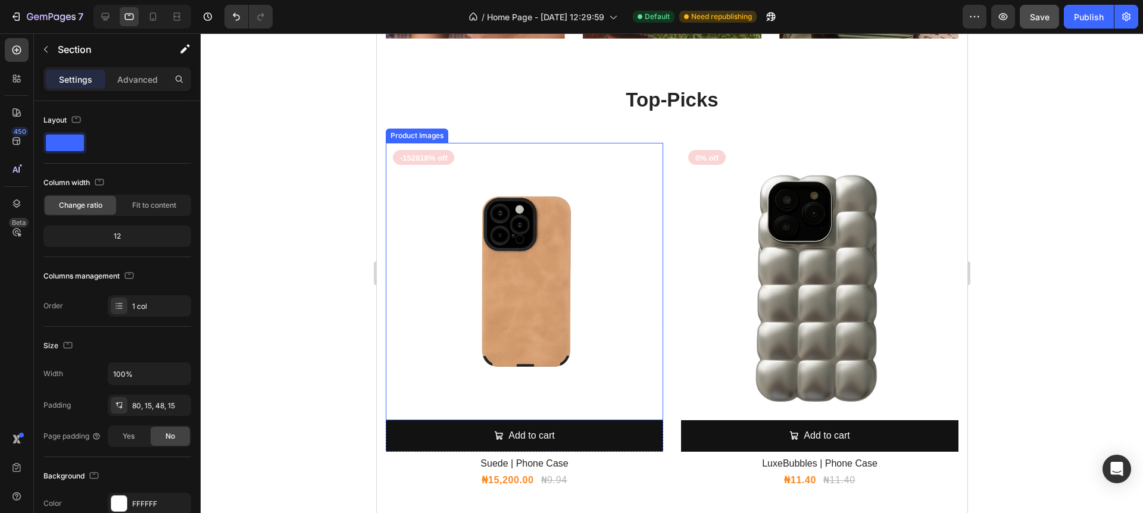
click at [562, 146] on img at bounding box center [523, 281] width 277 height 277
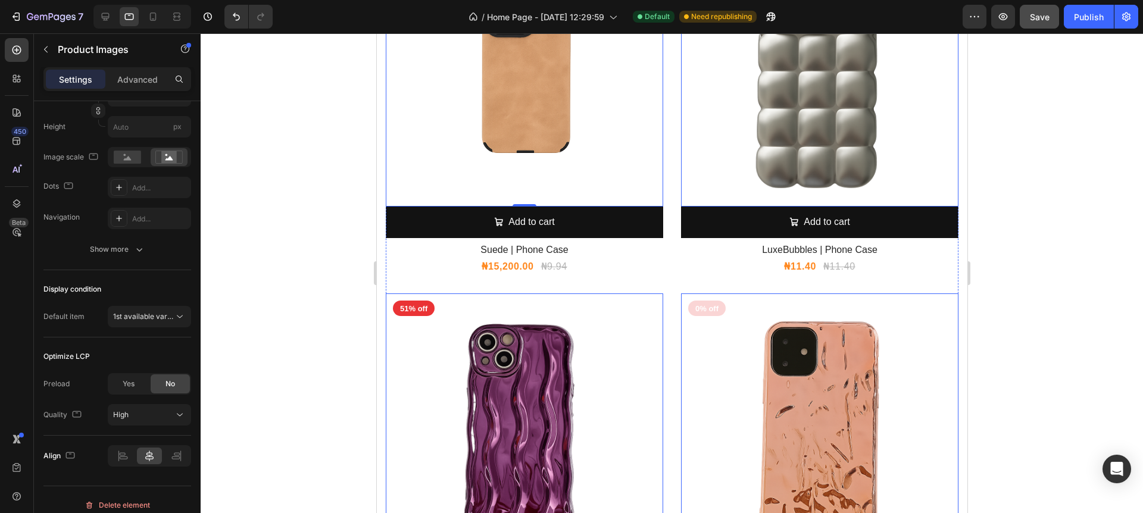
scroll to position [1104, 0]
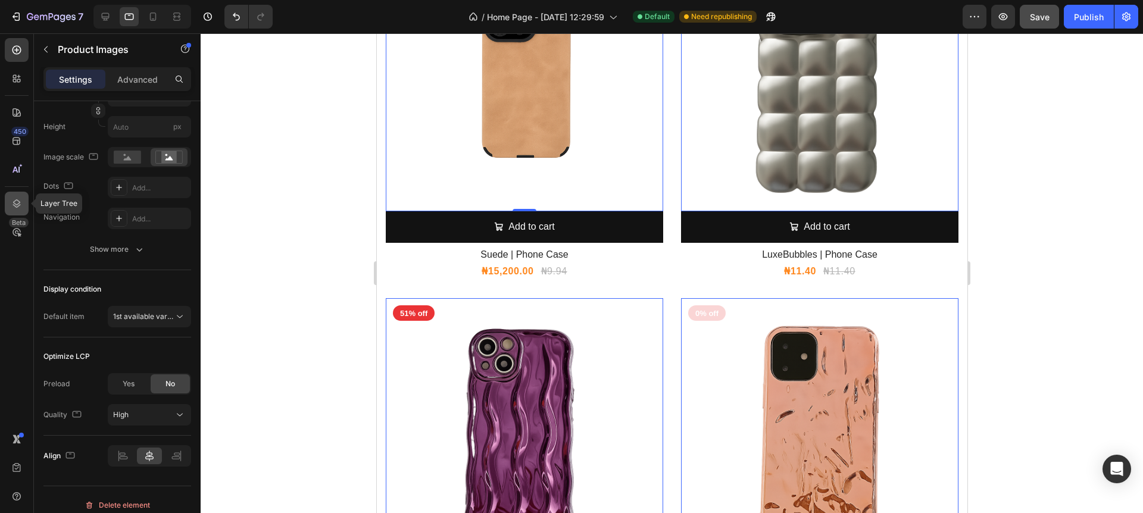
click at [17, 206] on icon at bounding box center [17, 204] width 12 height 12
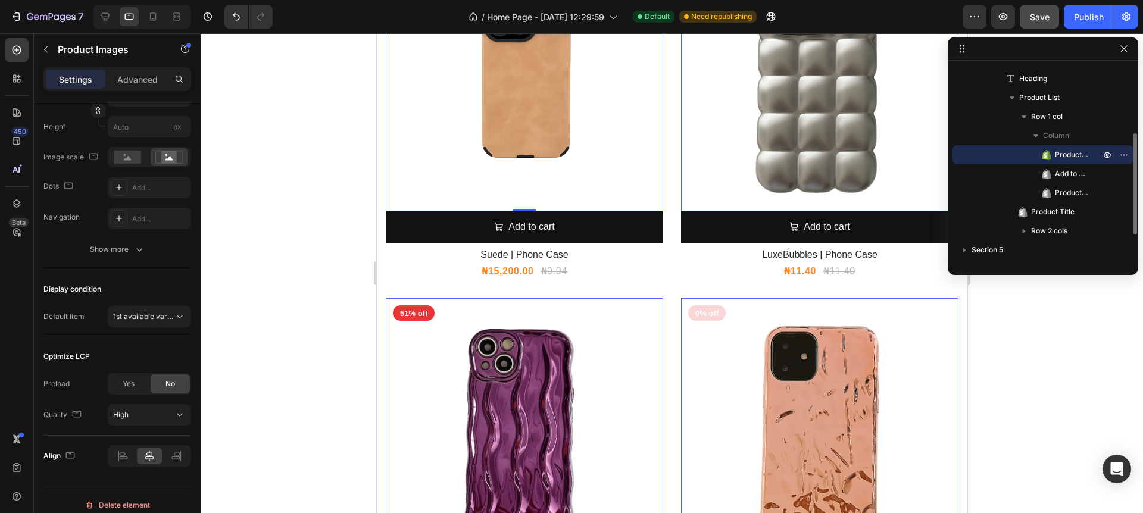
scroll to position [130, 0]
click at [1073, 156] on span "Product Images" at bounding box center [1071, 154] width 33 height 12
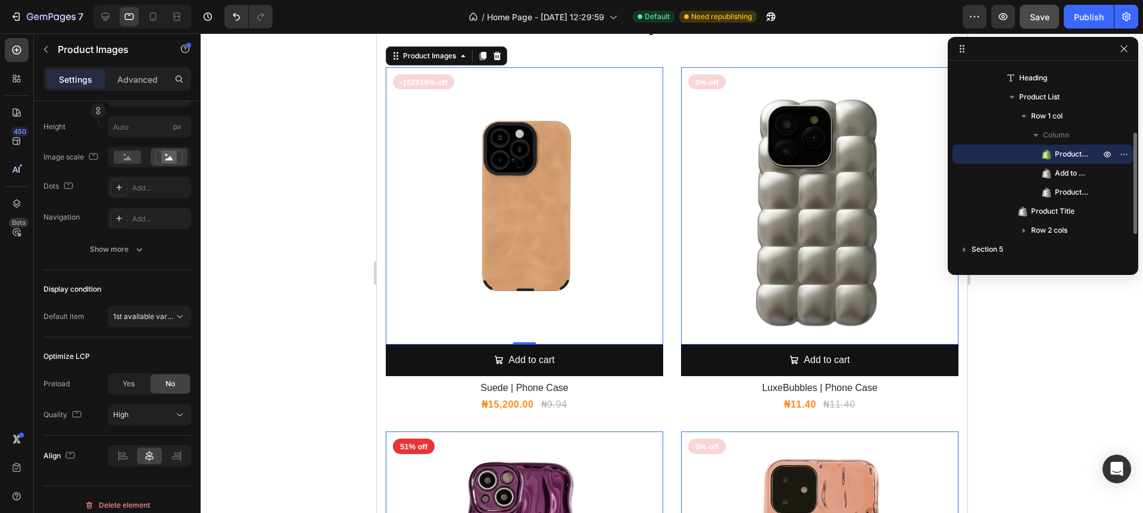
scroll to position [962, 0]
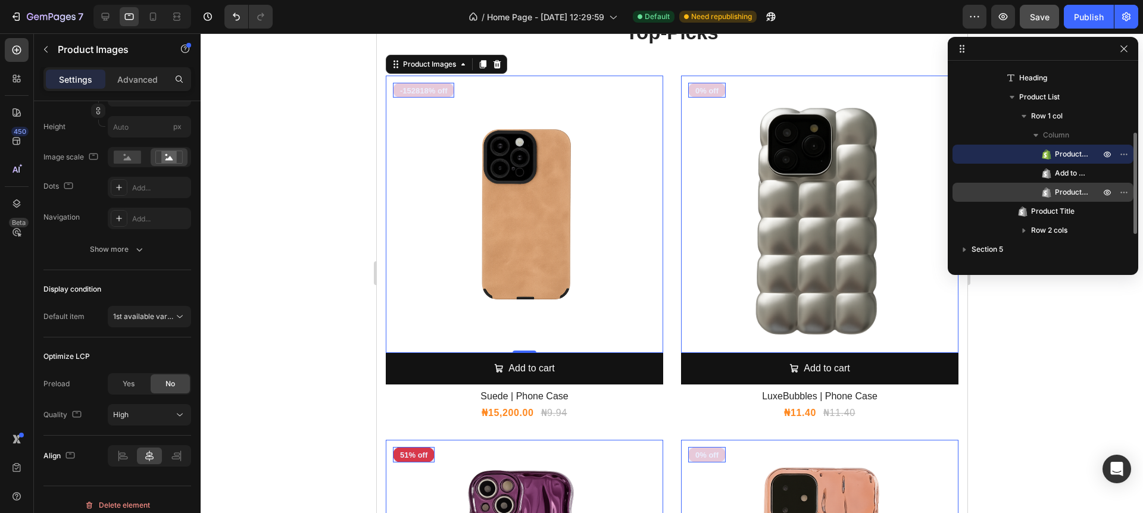
click at [1061, 195] on span "Product Badge" at bounding box center [1071, 192] width 33 height 12
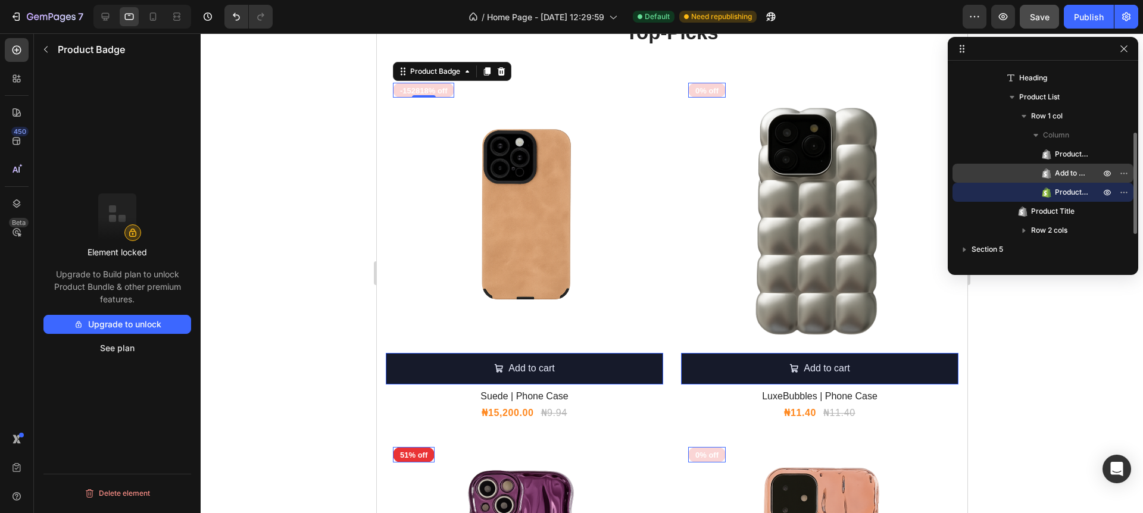
click at [1065, 181] on div "Add to Cart" at bounding box center [1042, 173] width 171 height 19
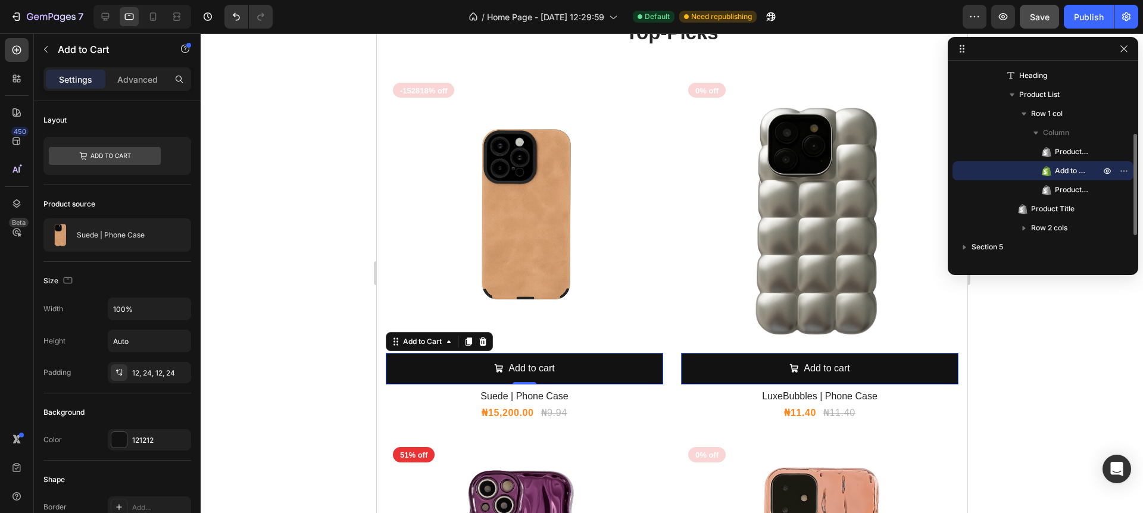
scroll to position [132, 0]
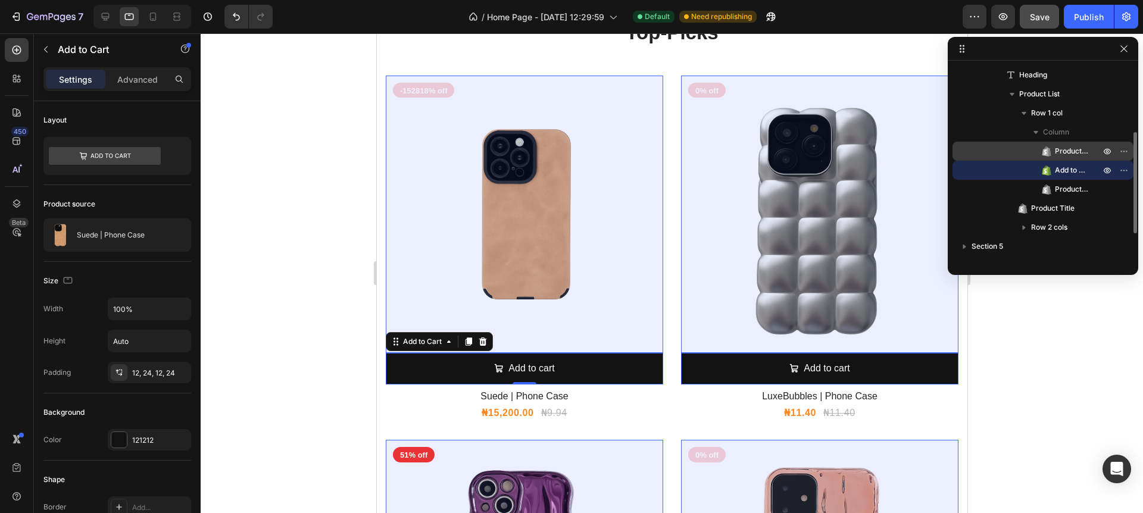
click at [1065, 155] on span "Product Images" at bounding box center [1071, 151] width 33 height 12
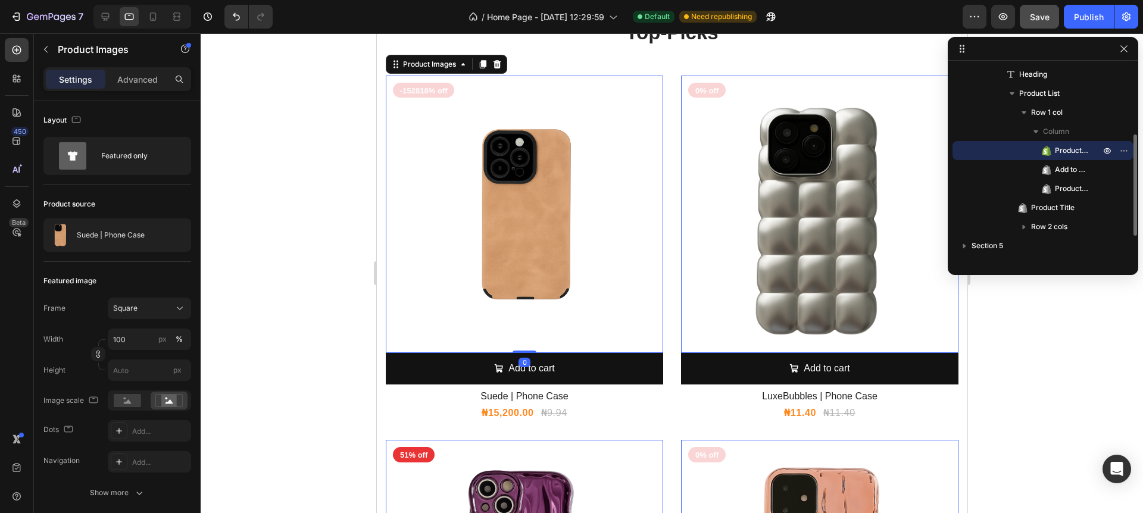
scroll to position [130, 0]
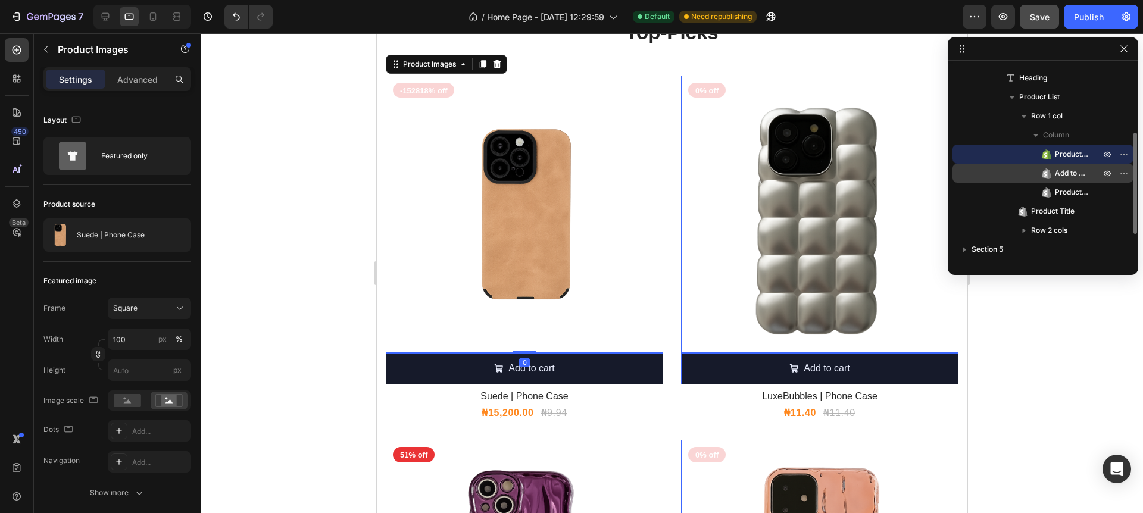
click at [1065, 167] on span "Add to Cart" at bounding box center [1071, 173] width 33 height 12
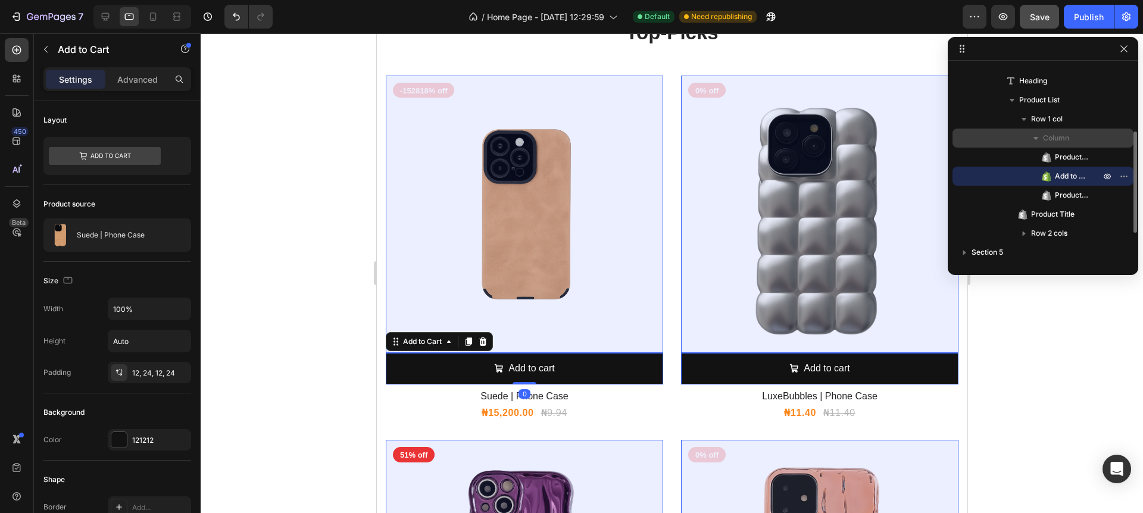
scroll to position [128, 0]
click at [1065, 151] on span "Product Images" at bounding box center [1071, 157] width 33 height 12
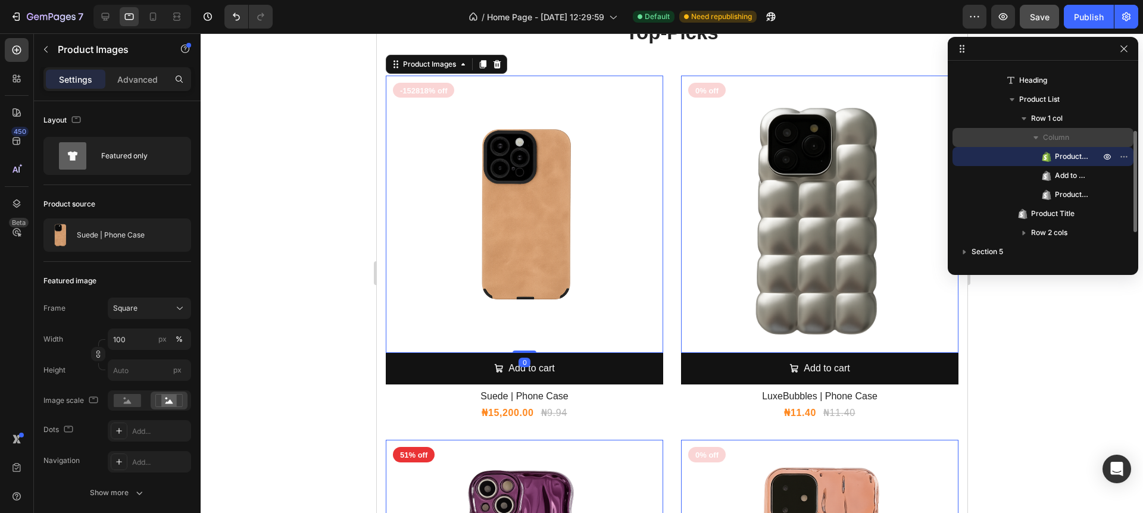
click at [1065, 142] on span "Column" at bounding box center [1056, 138] width 26 height 12
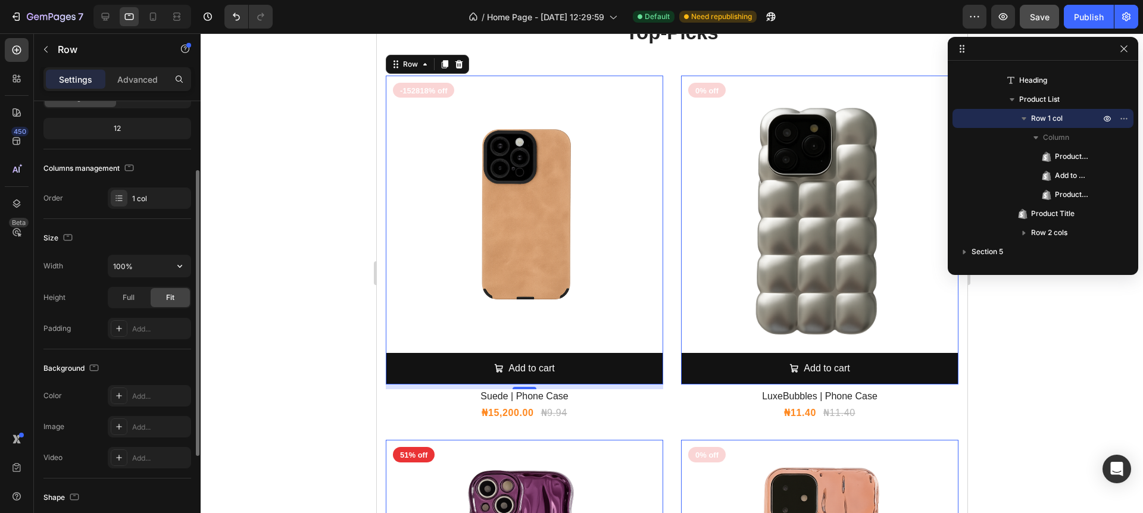
scroll to position [106, 0]
click at [151, 16] on icon at bounding box center [153, 17] width 12 height 12
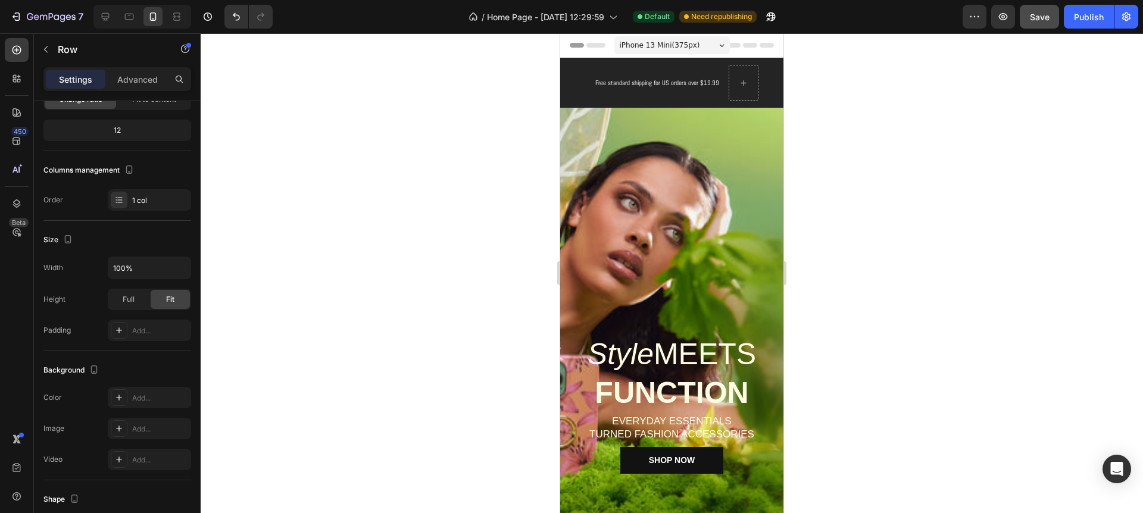
click at [717, 42] on div "iPhone 13 Mini ( 375 px)" at bounding box center [671, 45] width 115 height 18
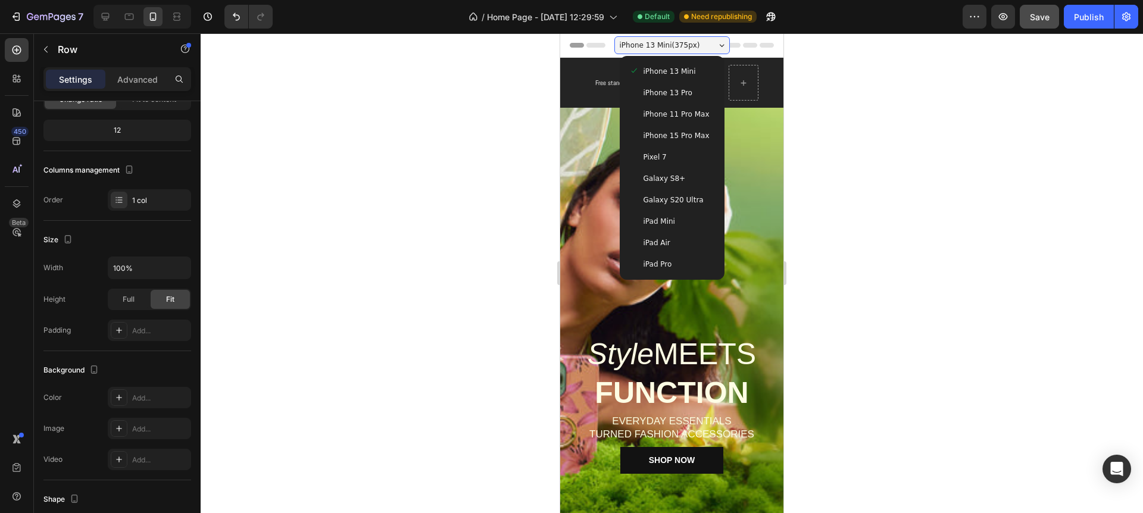
click at [717, 42] on div "iPhone 13 Mini ( 375 px)" at bounding box center [671, 45] width 115 height 18
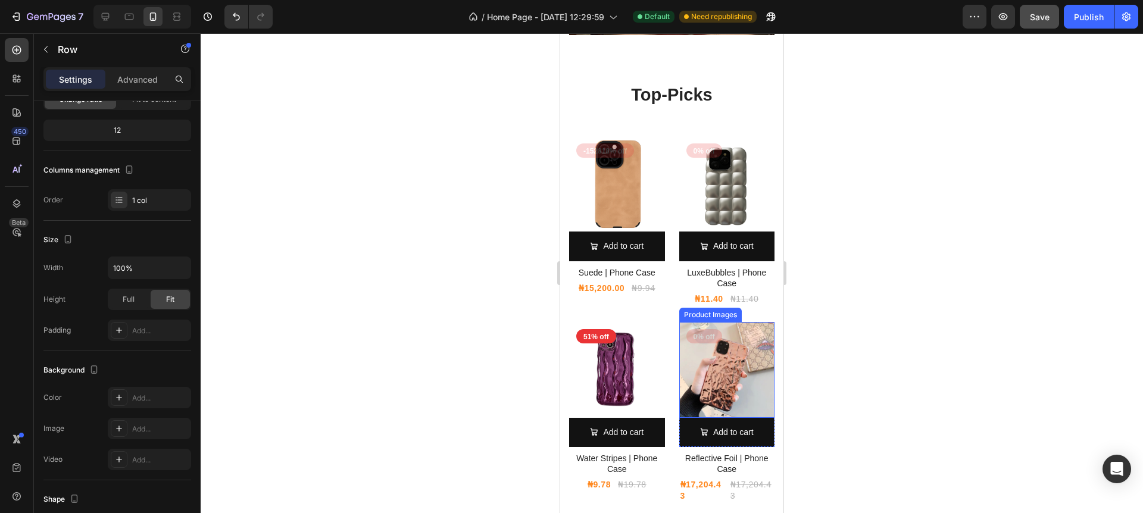
scroll to position [1430, 0]
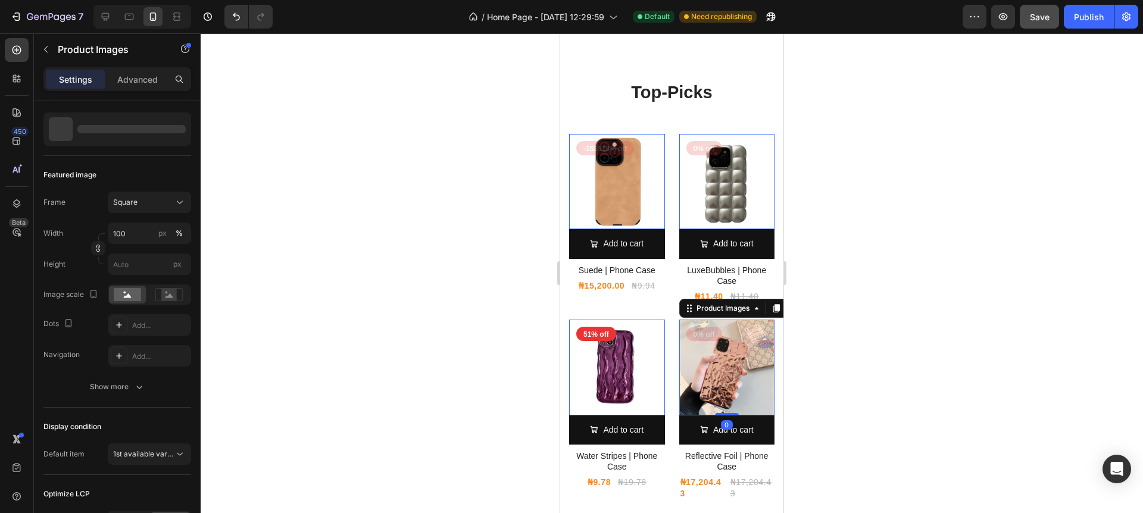
click at [739, 364] on img at bounding box center [727, 368] width 96 height 96
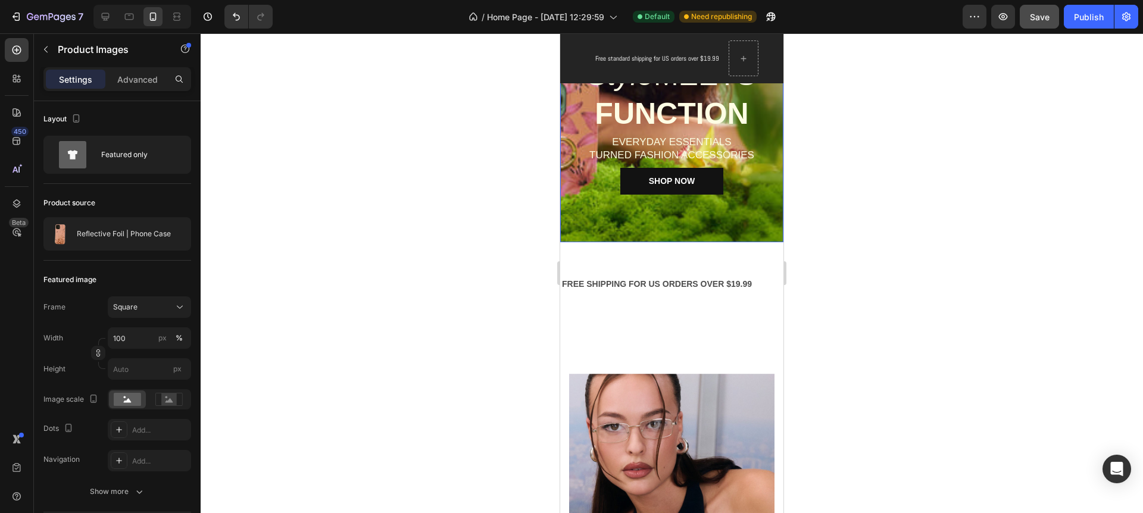
scroll to position [0, 0]
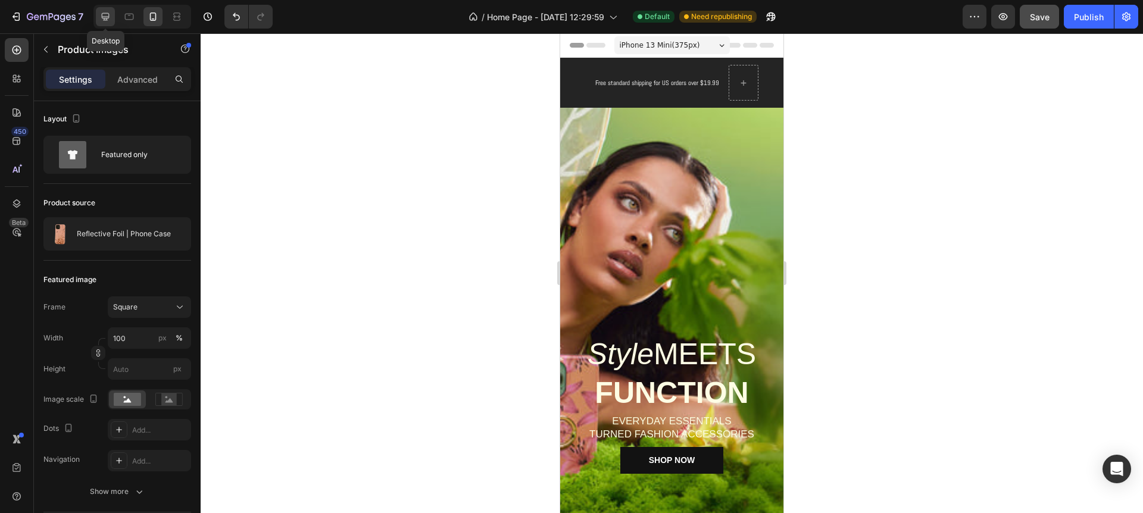
click at [110, 15] on icon at bounding box center [105, 17] width 12 height 12
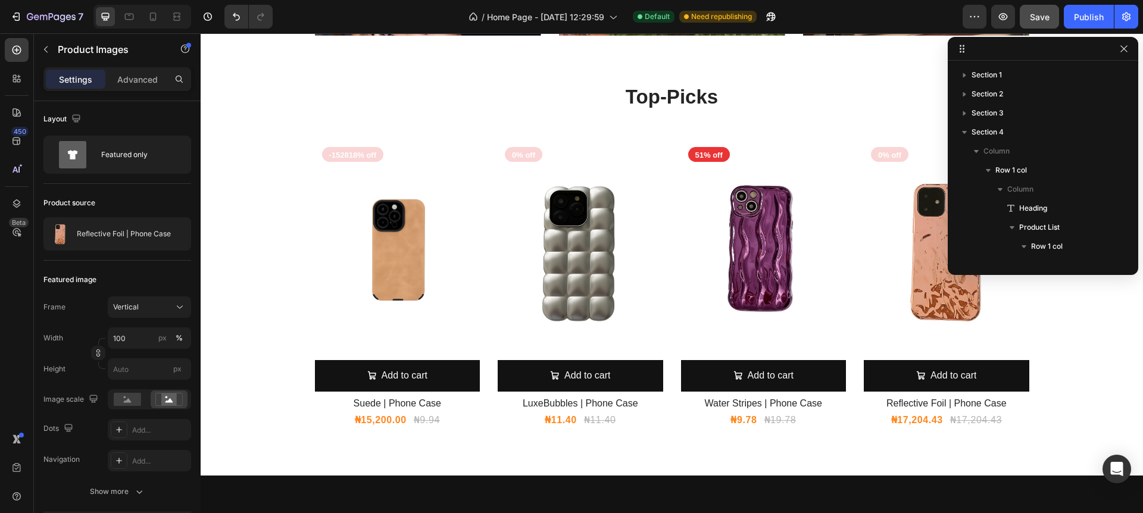
scroll to position [902, 0]
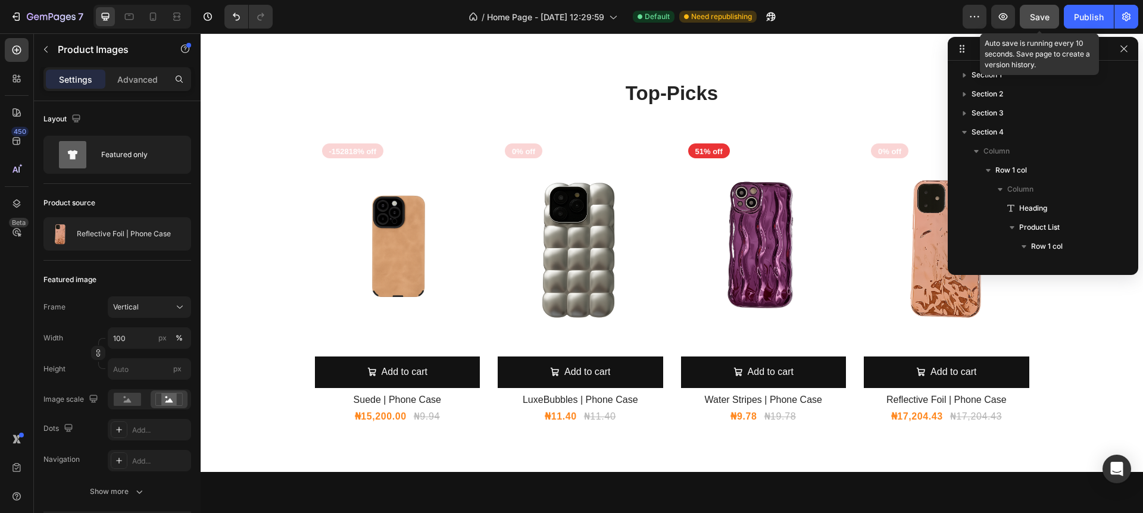
click at [1039, 15] on span "Save" at bounding box center [1040, 17] width 20 height 10
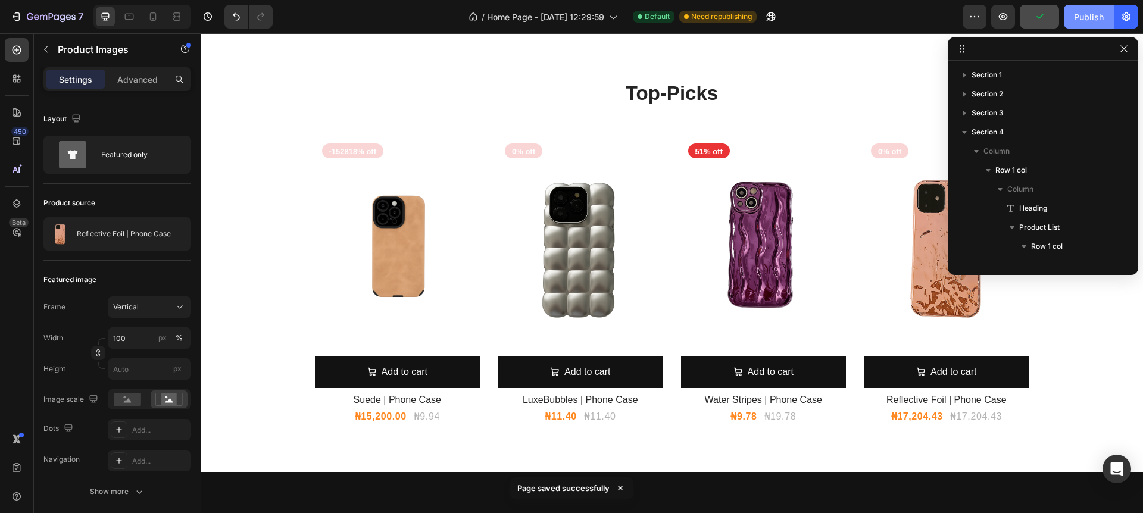
click at [1104, 19] on button "Publish" at bounding box center [1089, 17] width 50 height 24
